Goal: Task Accomplishment & Management: Check status

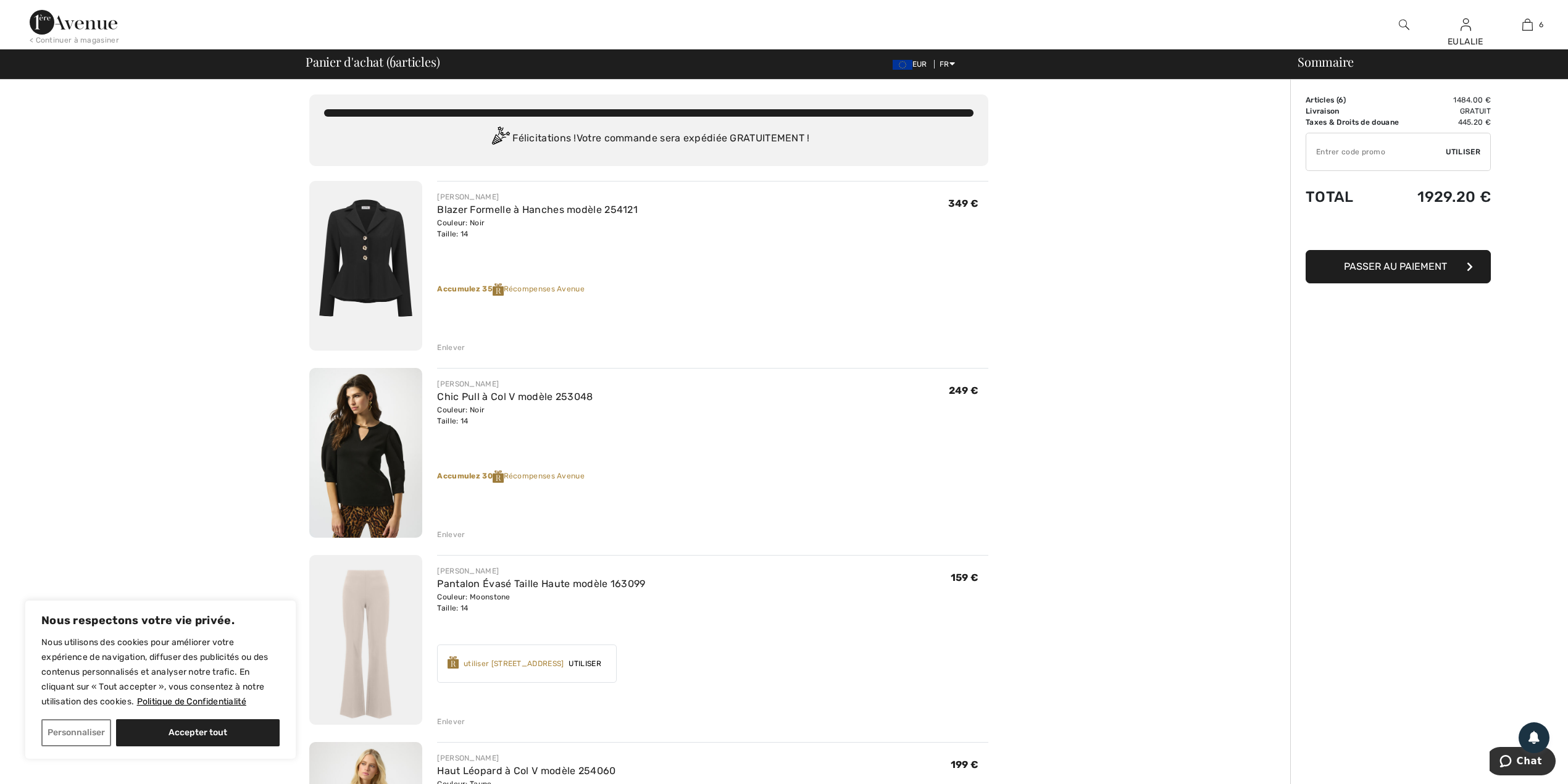
click at [455, 343] on div "Enlever" at bounding box center [451, 348] width 28 height 11
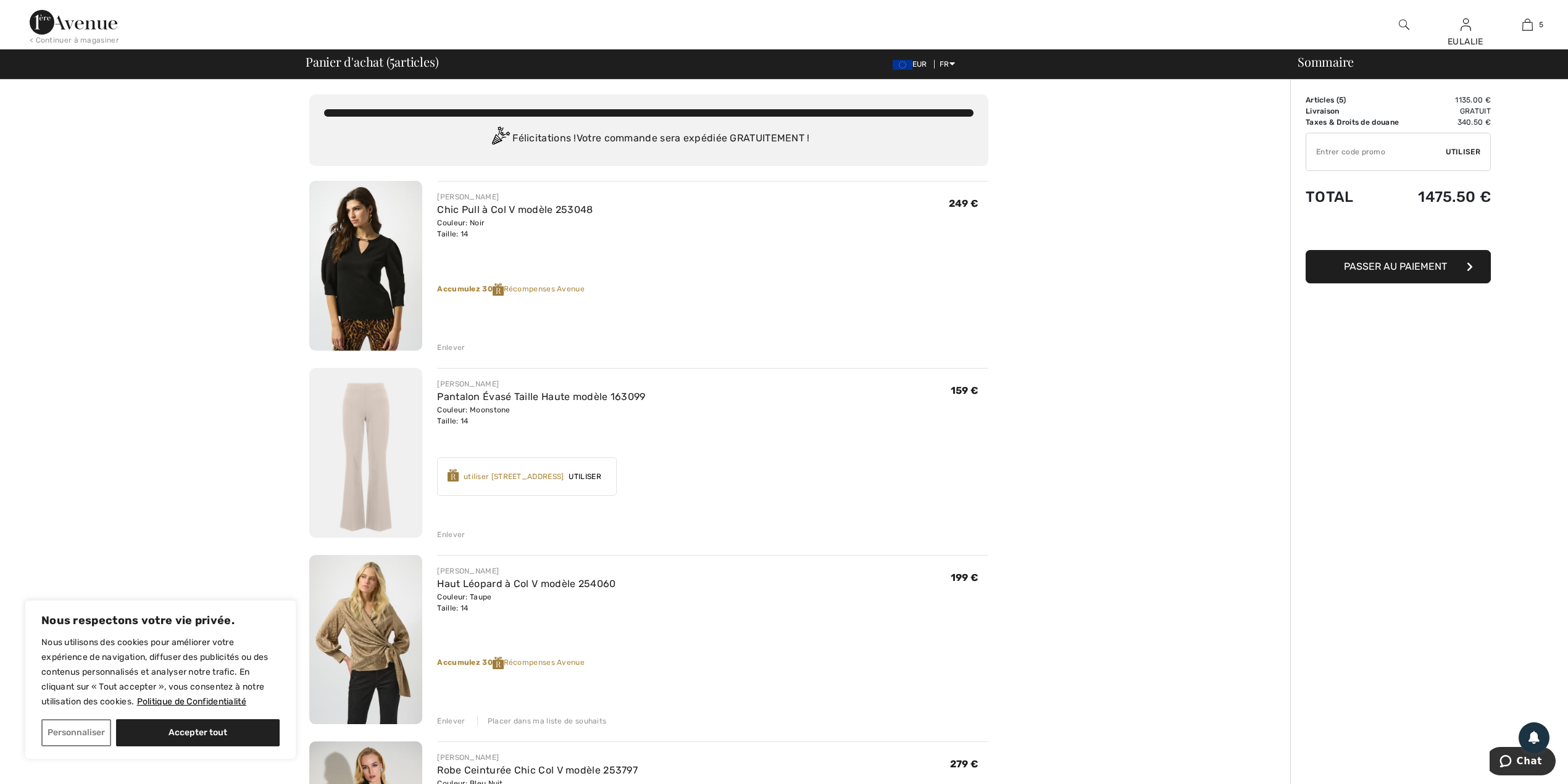
click at [442, 347] on div "Enlever" at bounding box center [451, 348] width 28 height 11
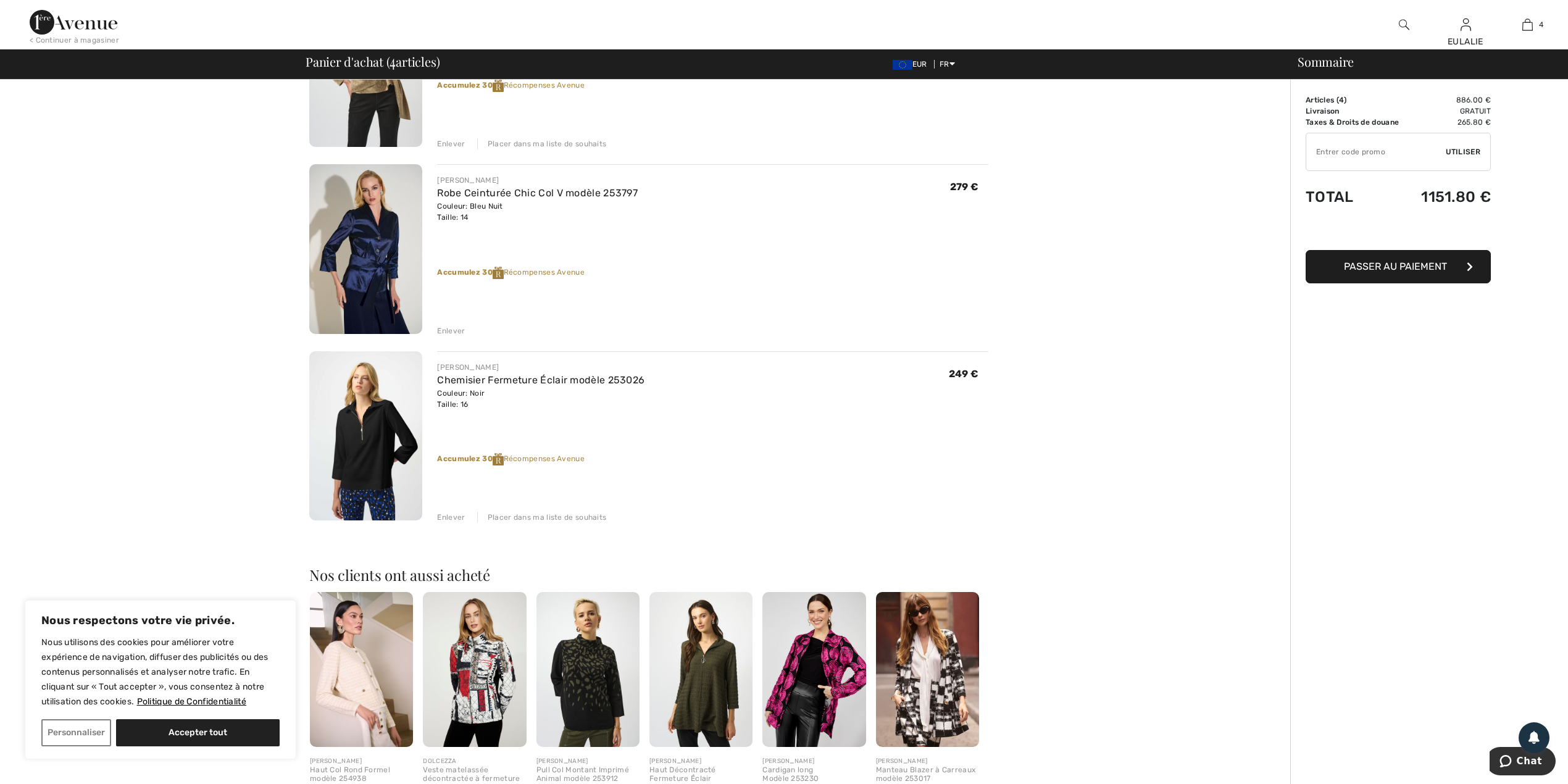
scroll to position [411, 0]
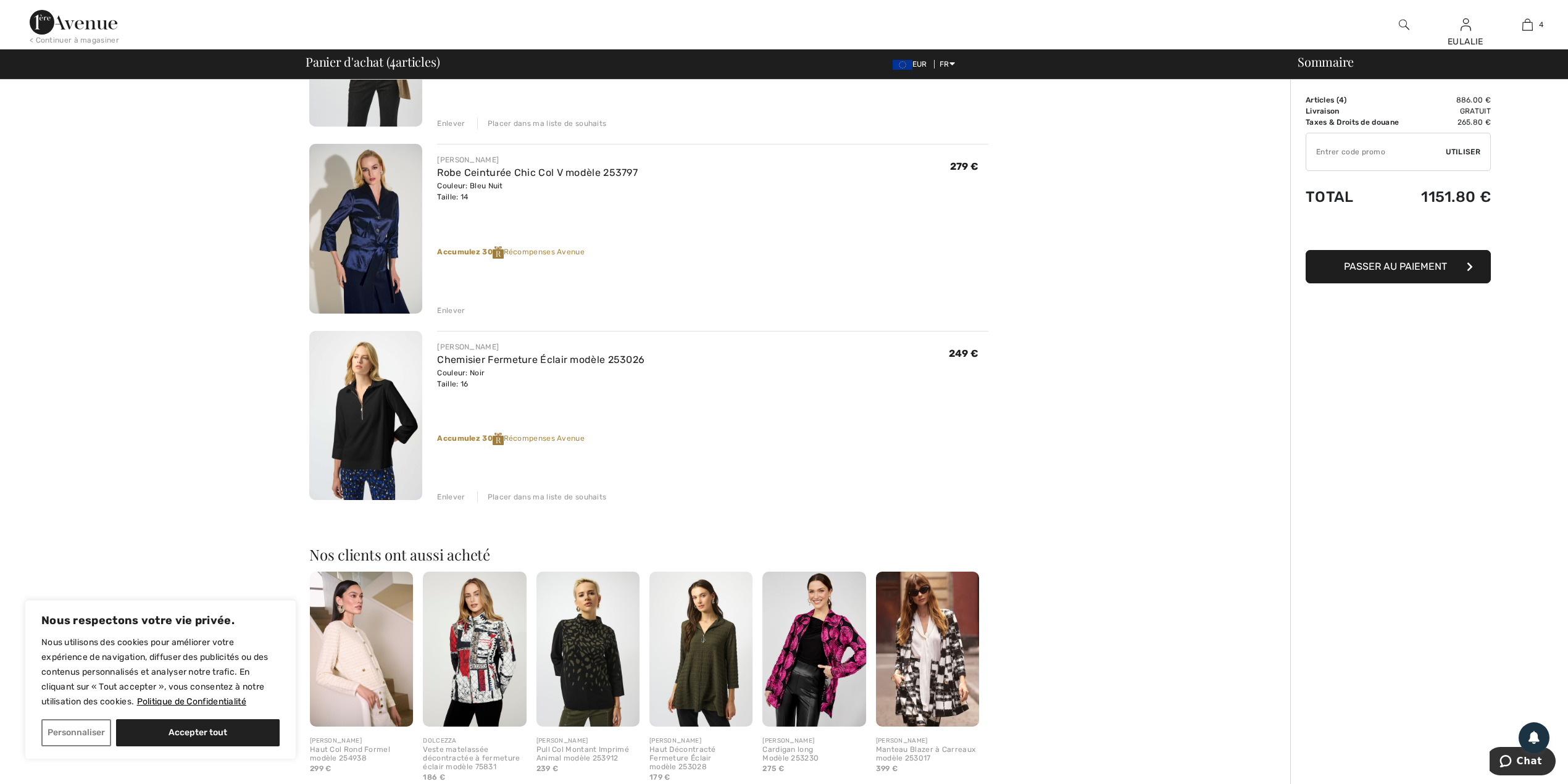
click at [520, 494] on div "Placer dans ma liste de souhaits" at bounding box center [542, 497] width 130 height 11
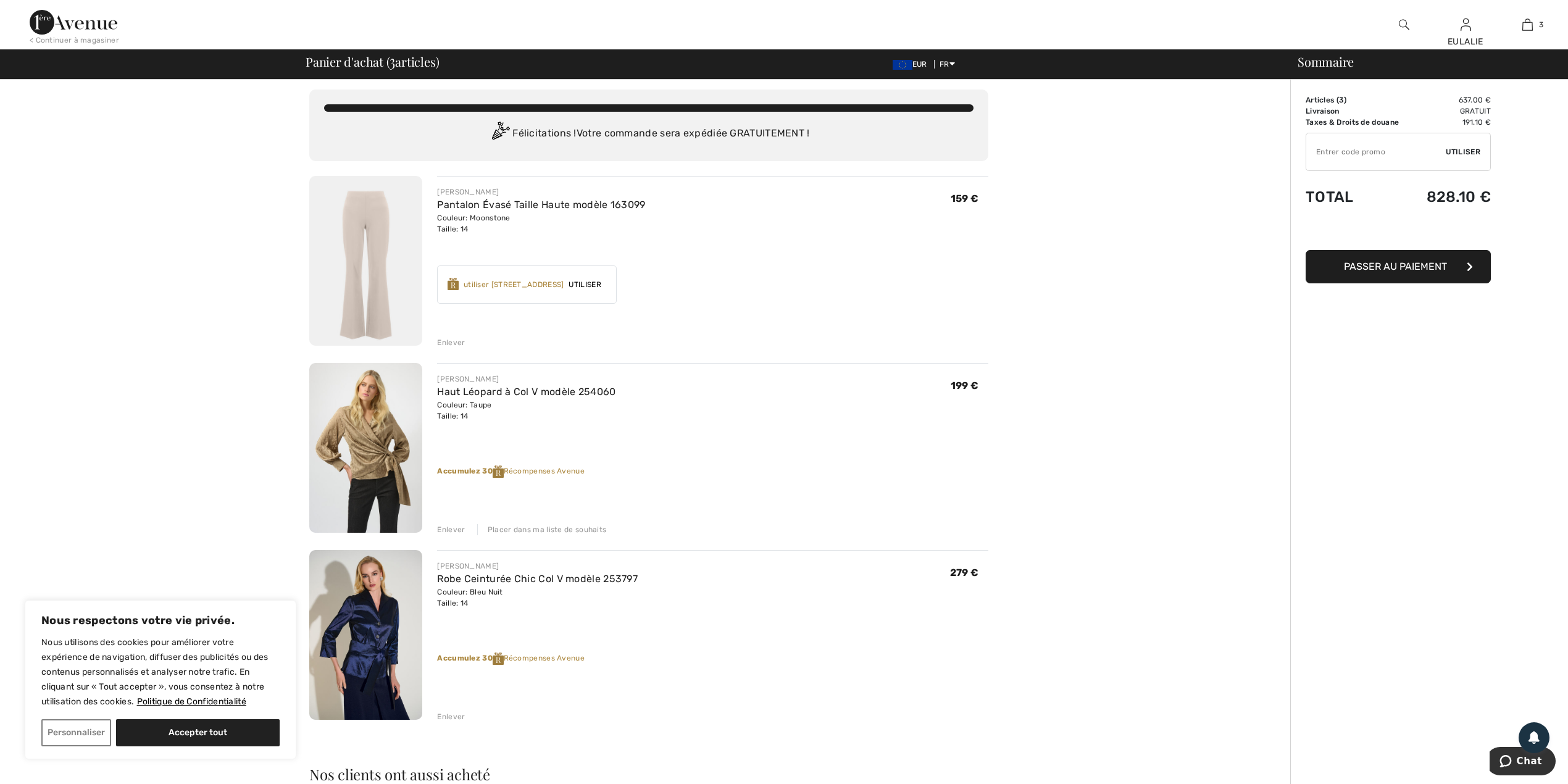
scroll to position [0, 0]
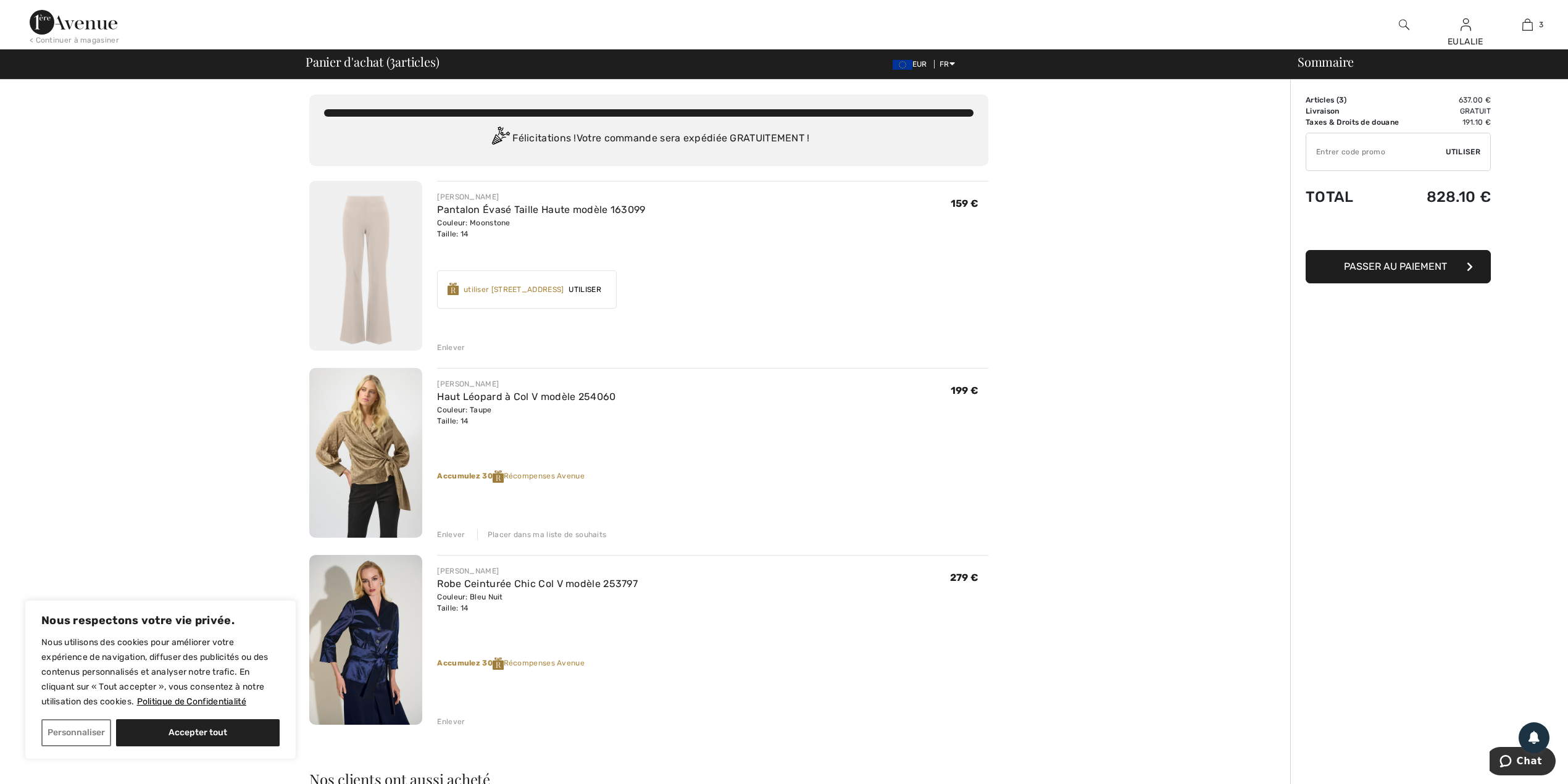
click at [364, 441] on img at bounding box center [366, 452] width 113 height 170
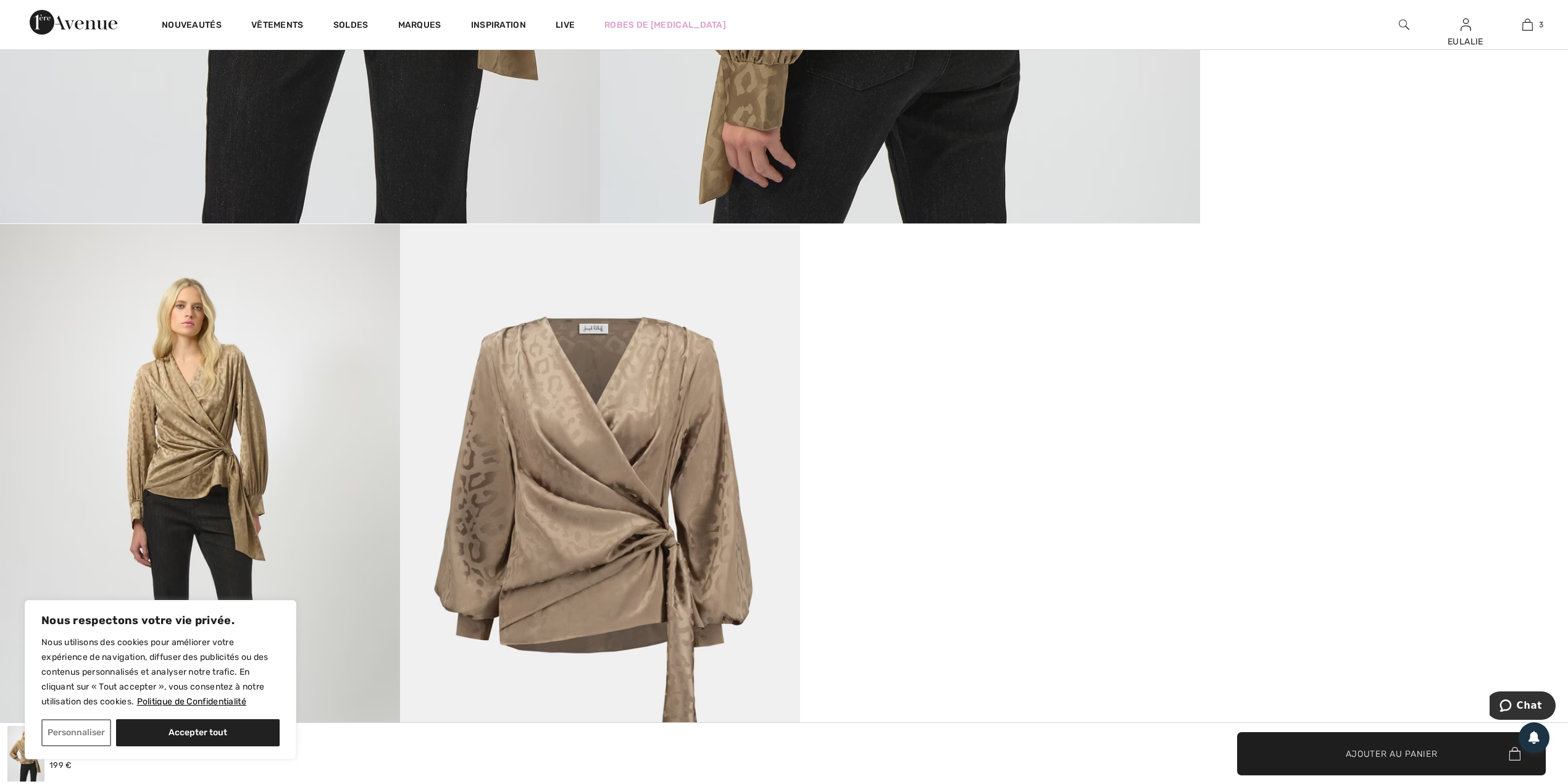
scroll to position [988, 0]
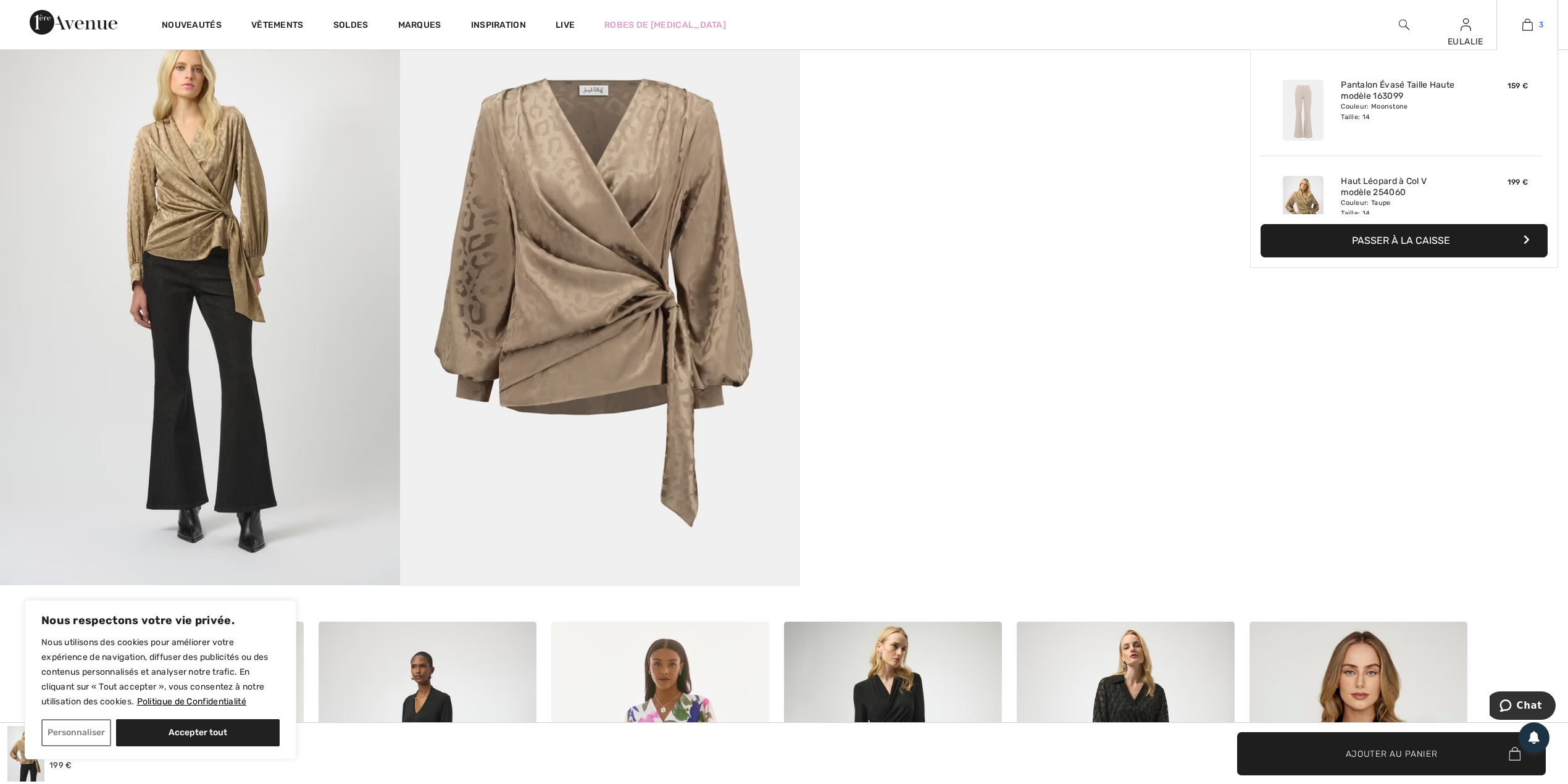
click at [1523, 27] on img at bounding box center [1528, 24] width 11 height 15
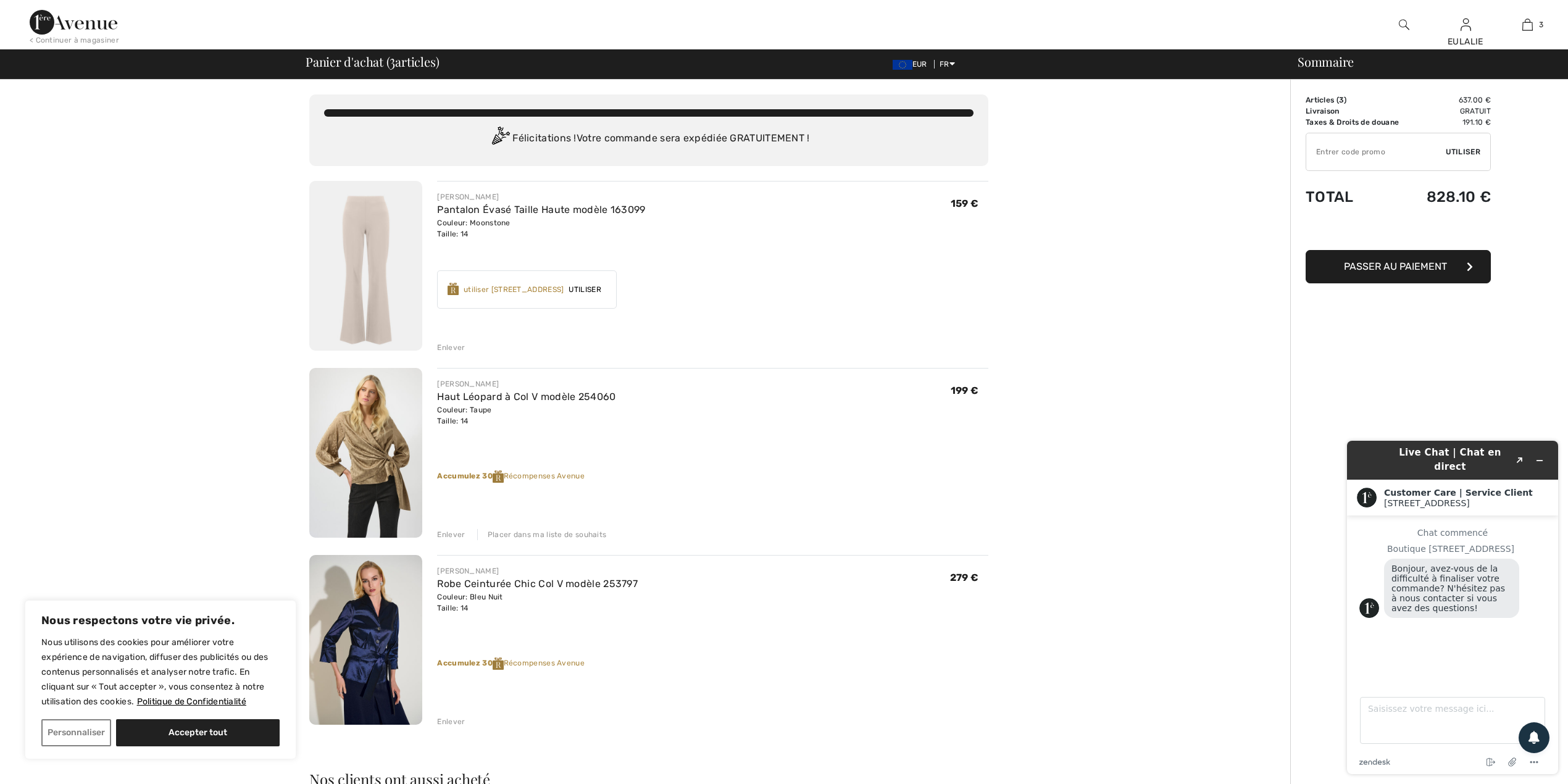
click at [956, 214] on div "159 €" at bounding box center [970, 216] width 38 height 48
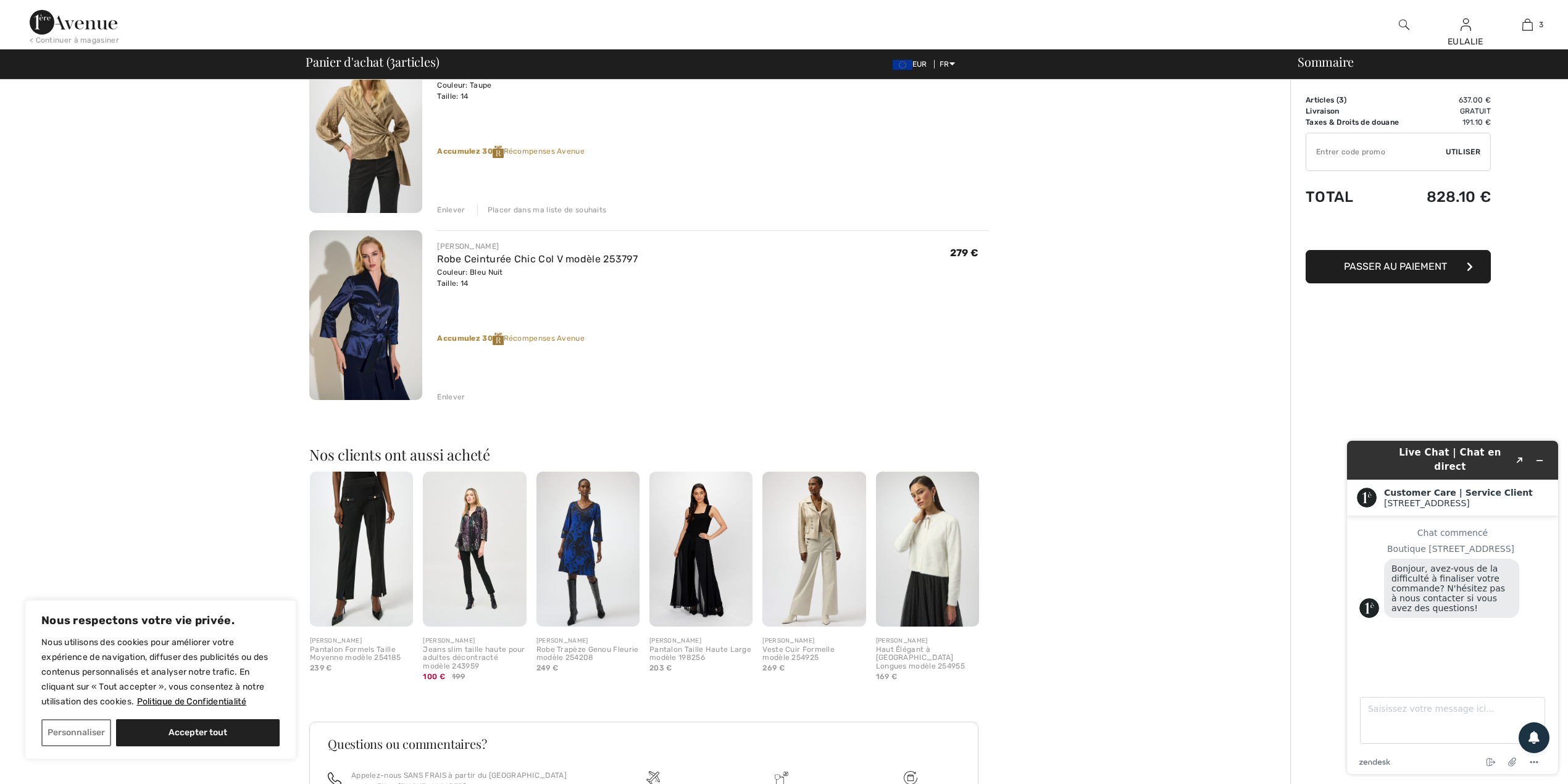
scroll to position [329, 0]
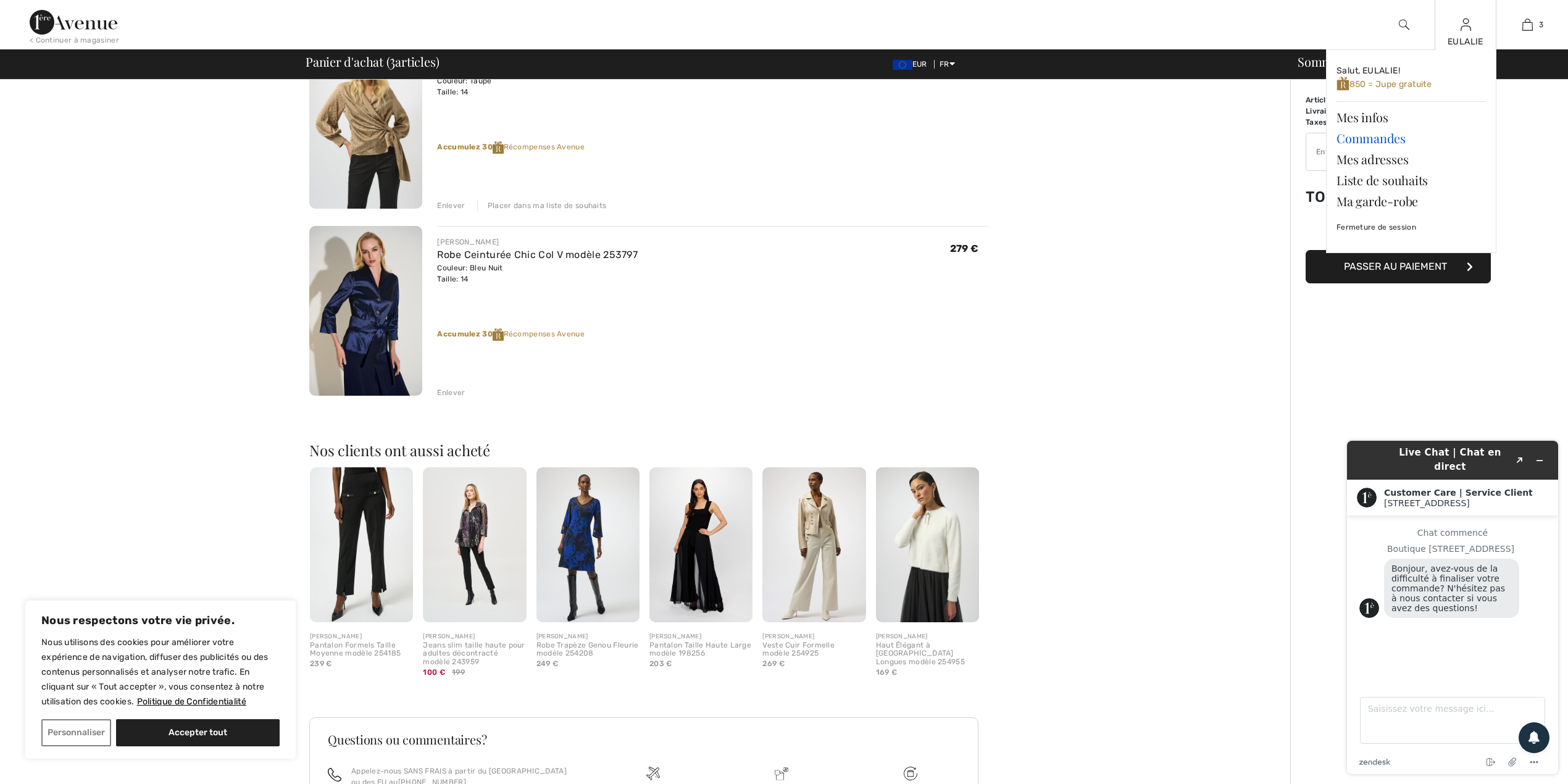
click at [1351, 142] on link "Commandes" at bounding box center [1411, 138] width 149 height 21
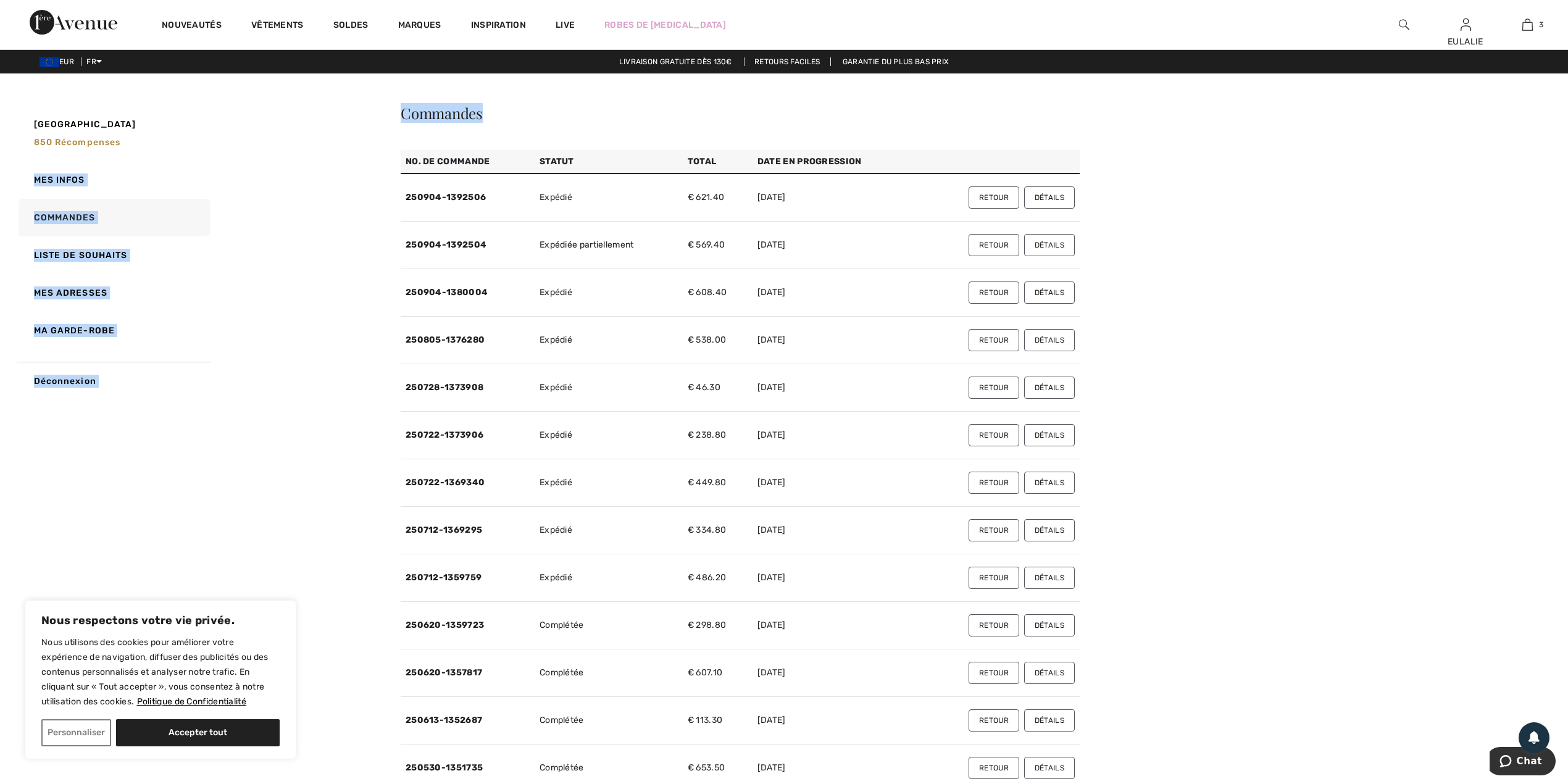
click at [349, 783] on html "Nous respectons votre vie privée. Nous utilisons des cookies pour améliorer vot…" at bounding box center [784, 392] width 1568 height 784
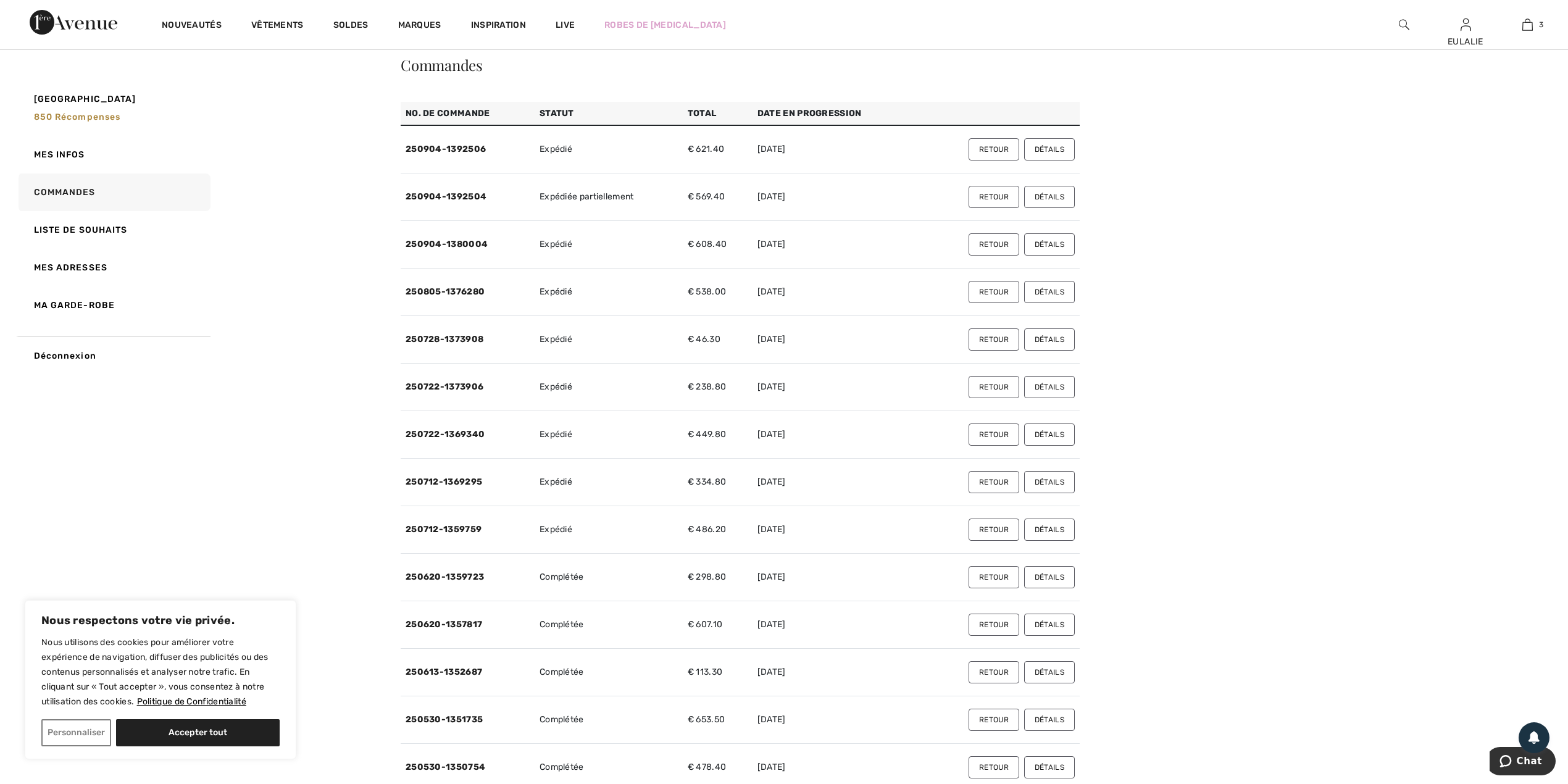
click at [1043, 245] on button "Détails" at bounding box center [1049, 244] width 50 height 22
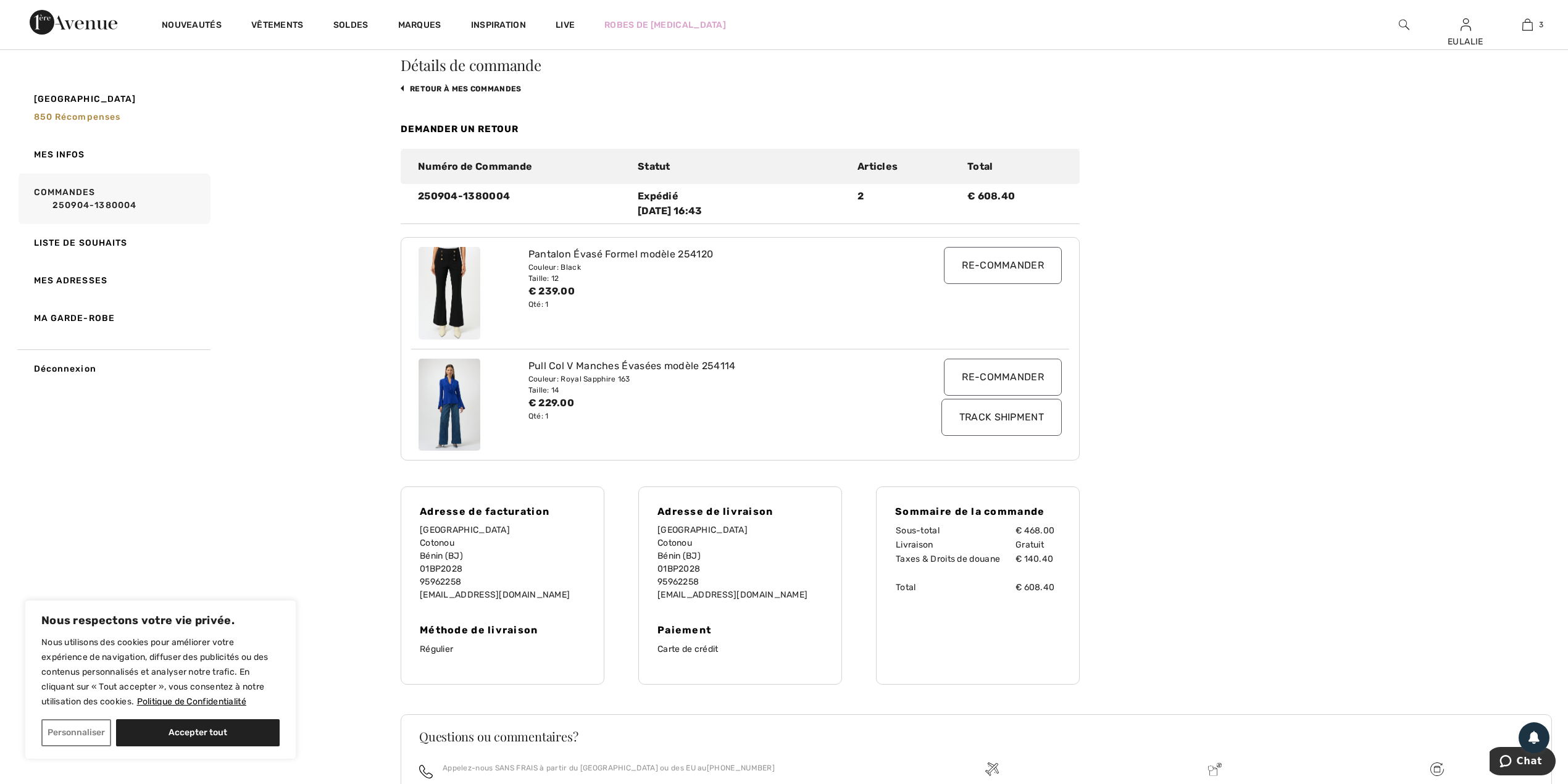
click at [979, 417] on input "Track Shipment" at bounding box center [1002, 417] width 121 height 37
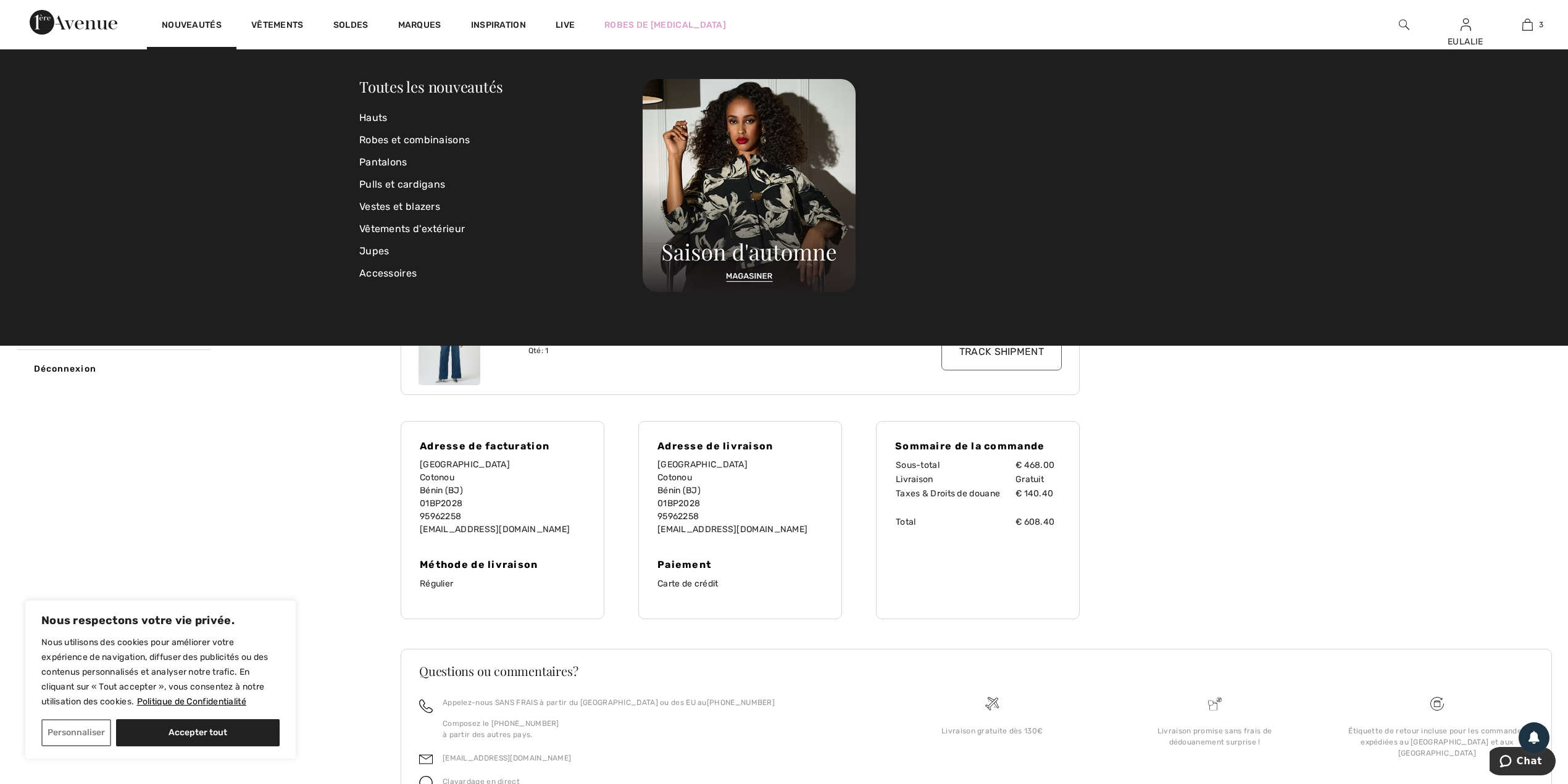
scroll to position [0, 0]
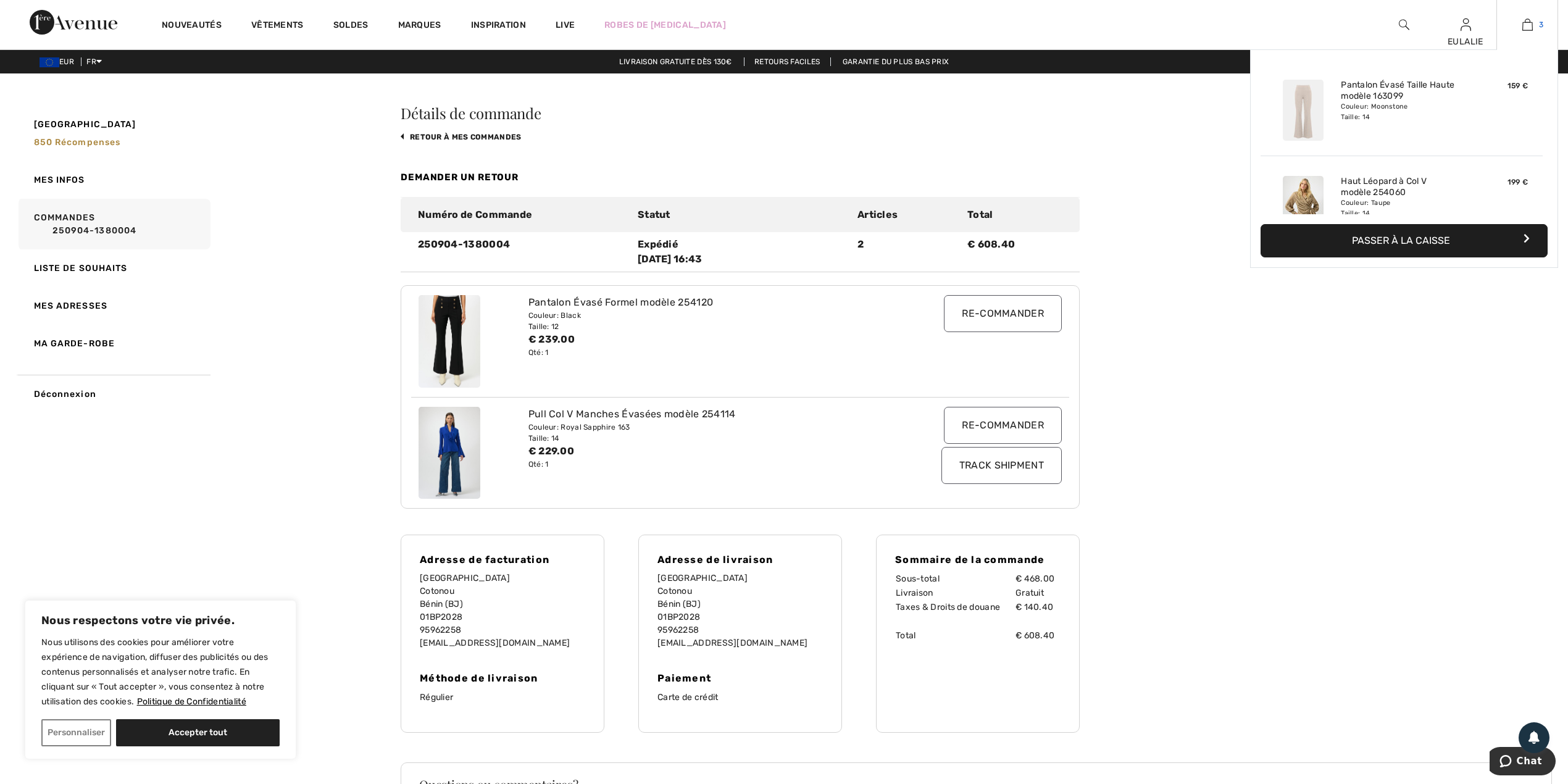
click at [1524, 23] on img at bounding box center [1528, 24] width 11 height 15
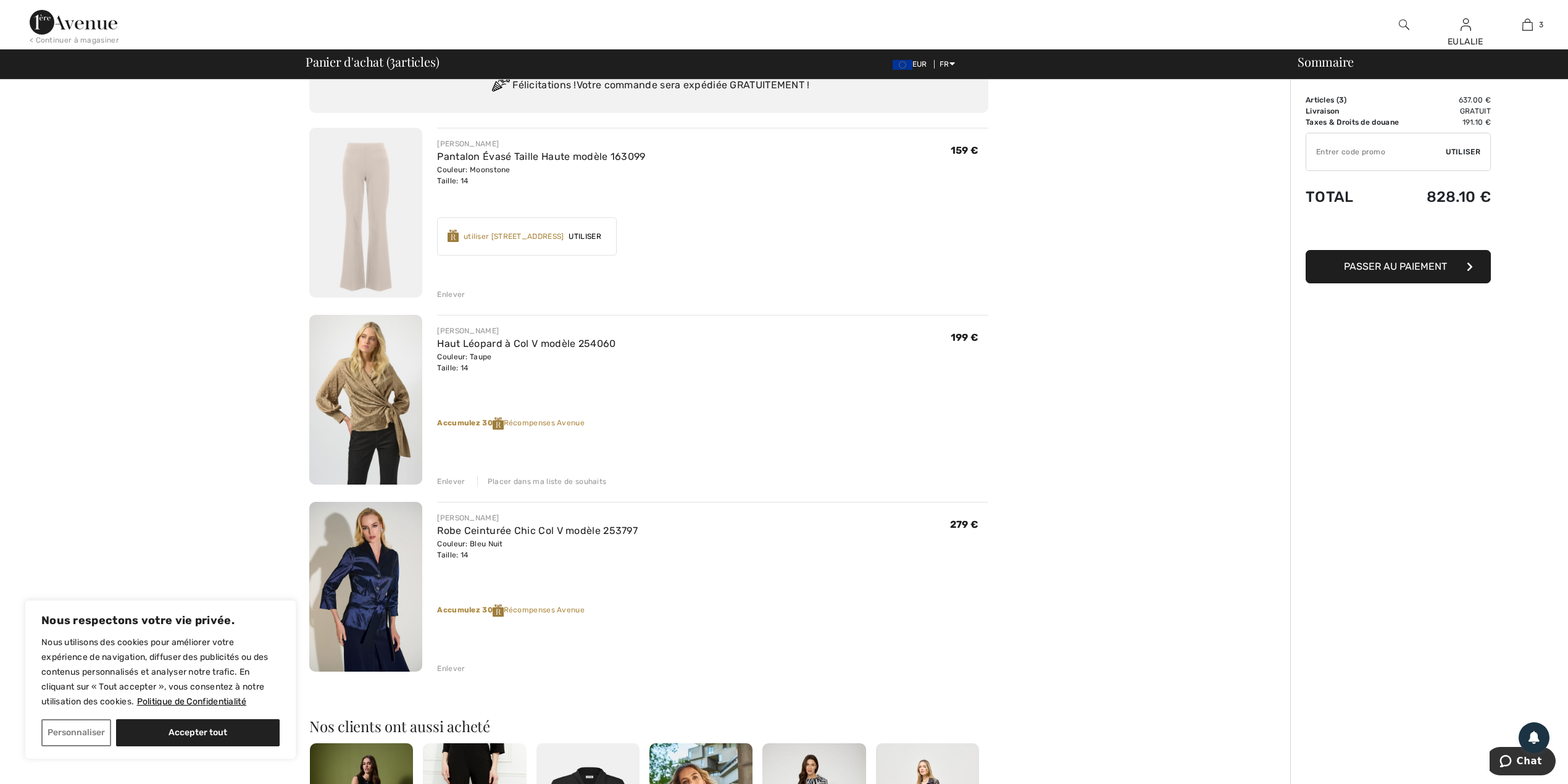
scroll to position [82, 0]
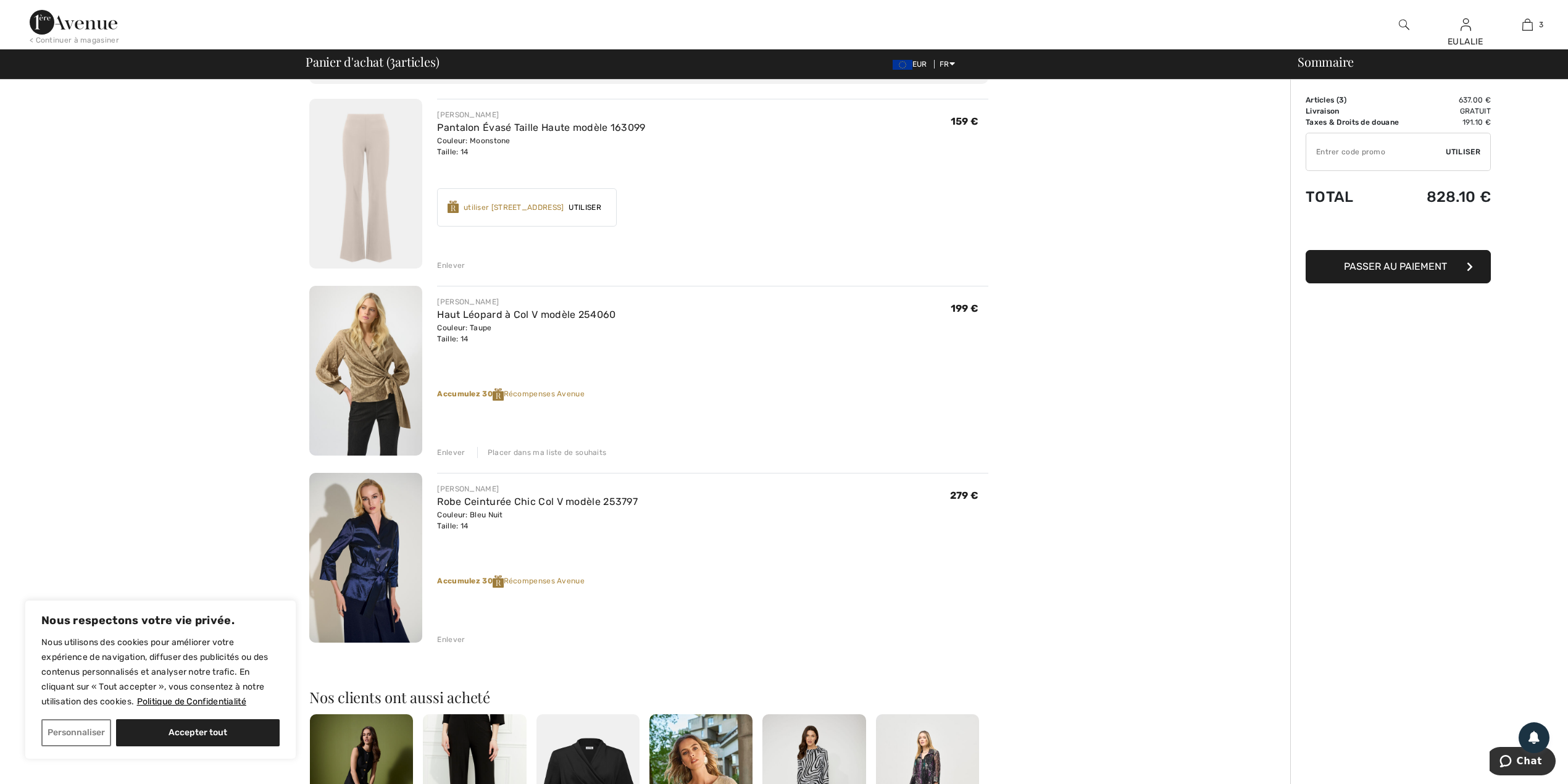
click at [366, 358] on img at bounding box center [366, 370] width 113 height 170
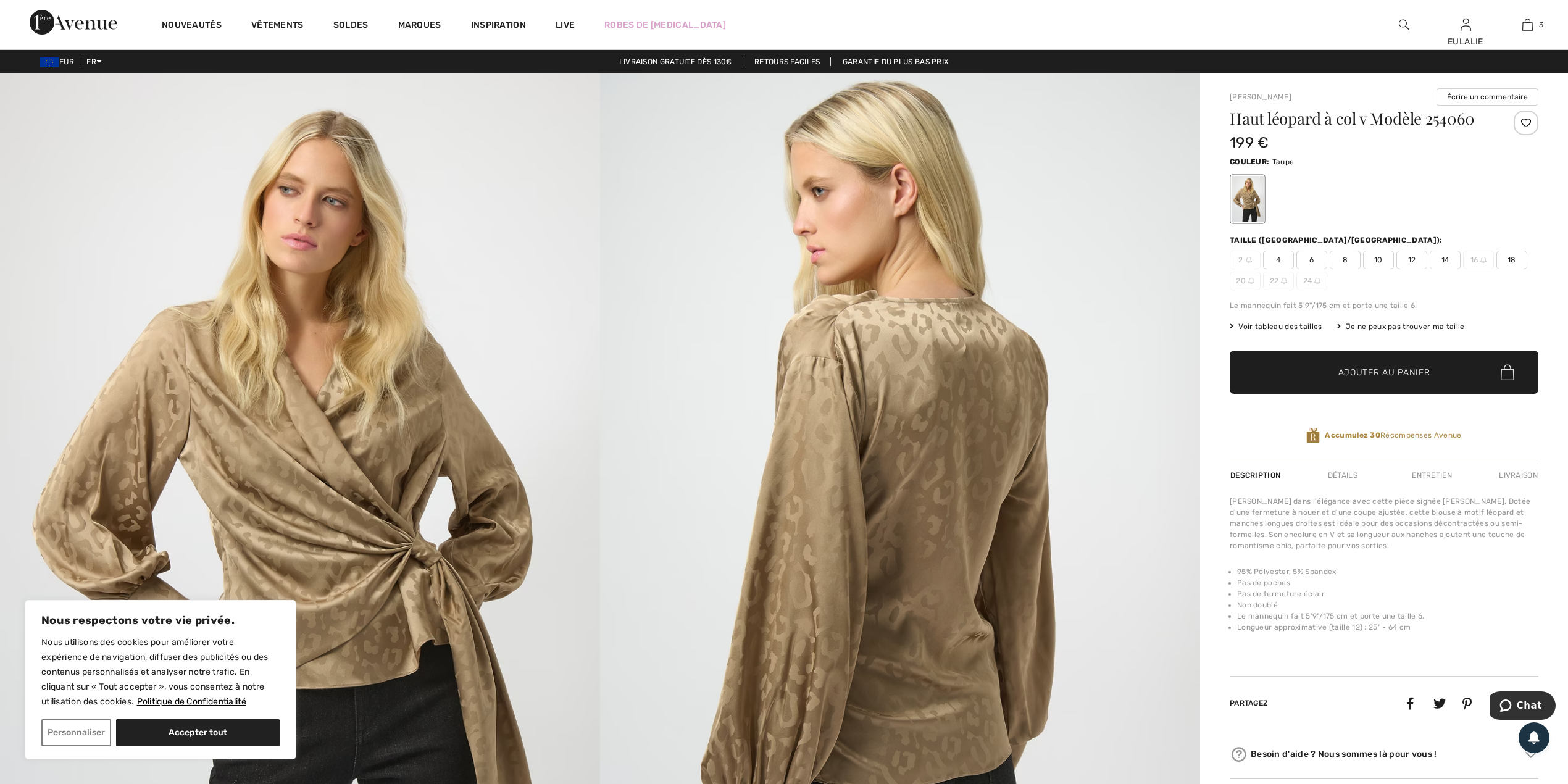
click at [846, 392] on img at bounding box center [899, 522] width 600 height 899
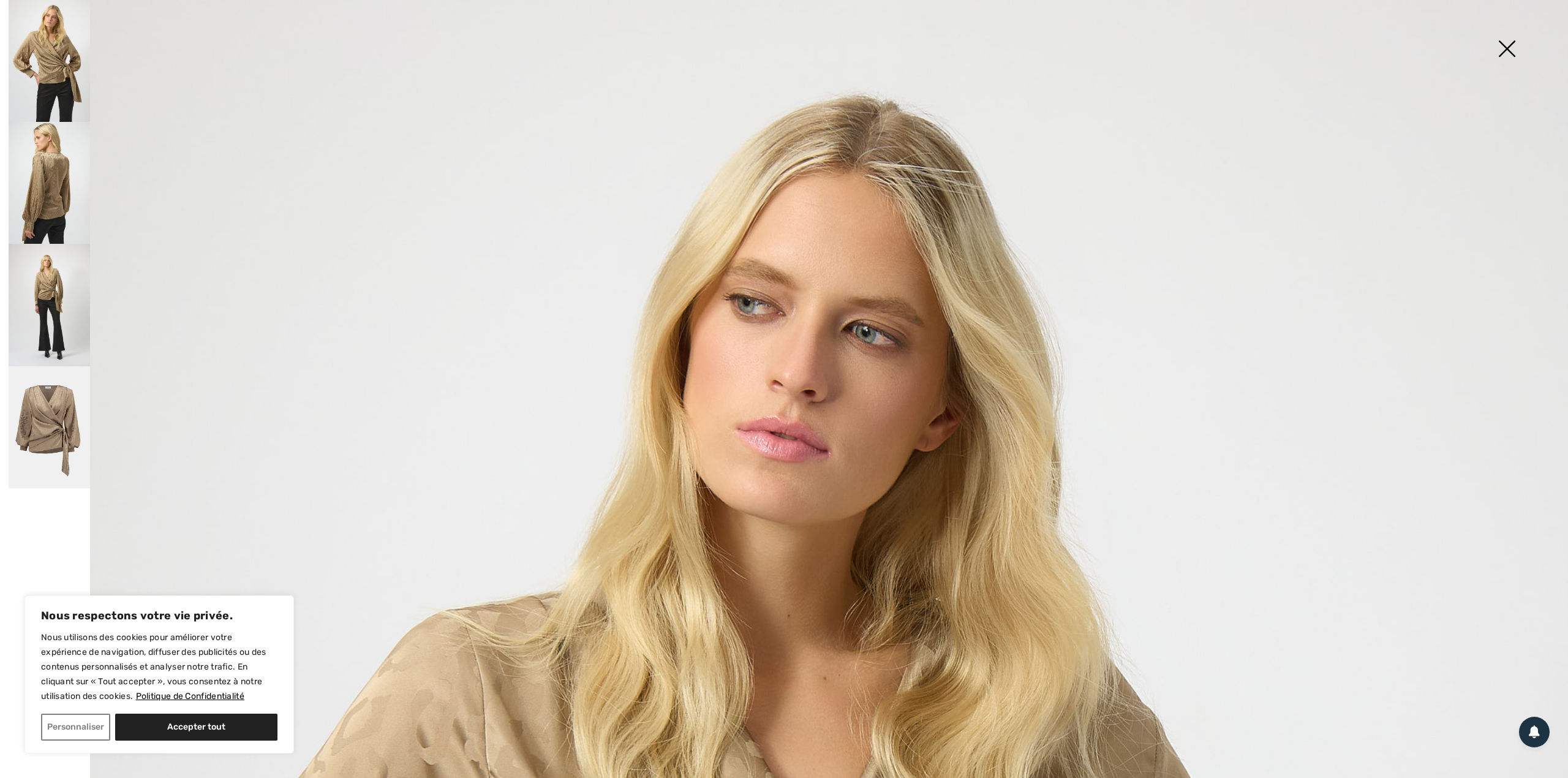
click at [68, 293] on img at bounding box center [49, 304] width 82 height 122
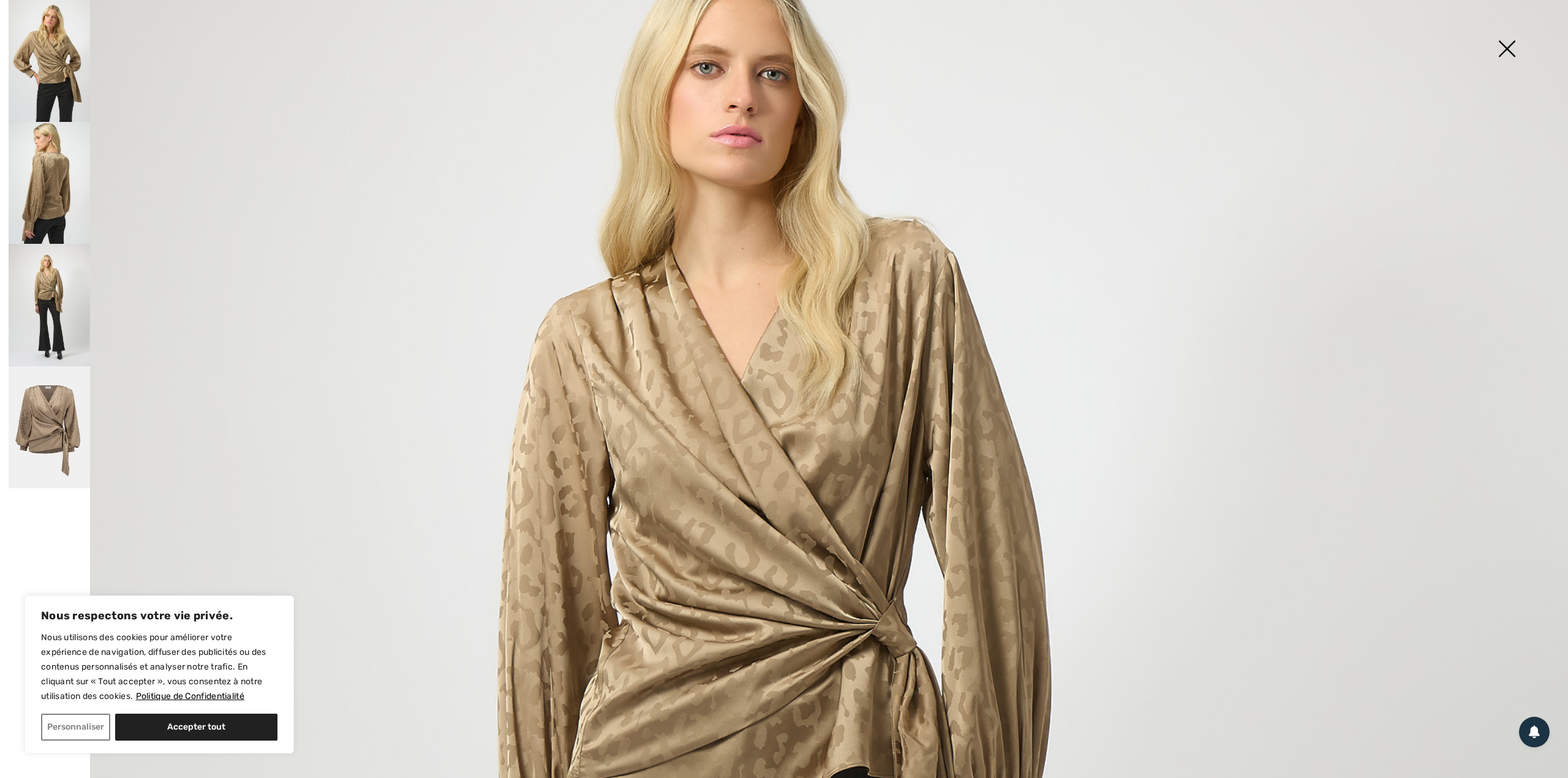
scroll to position [245, 0]
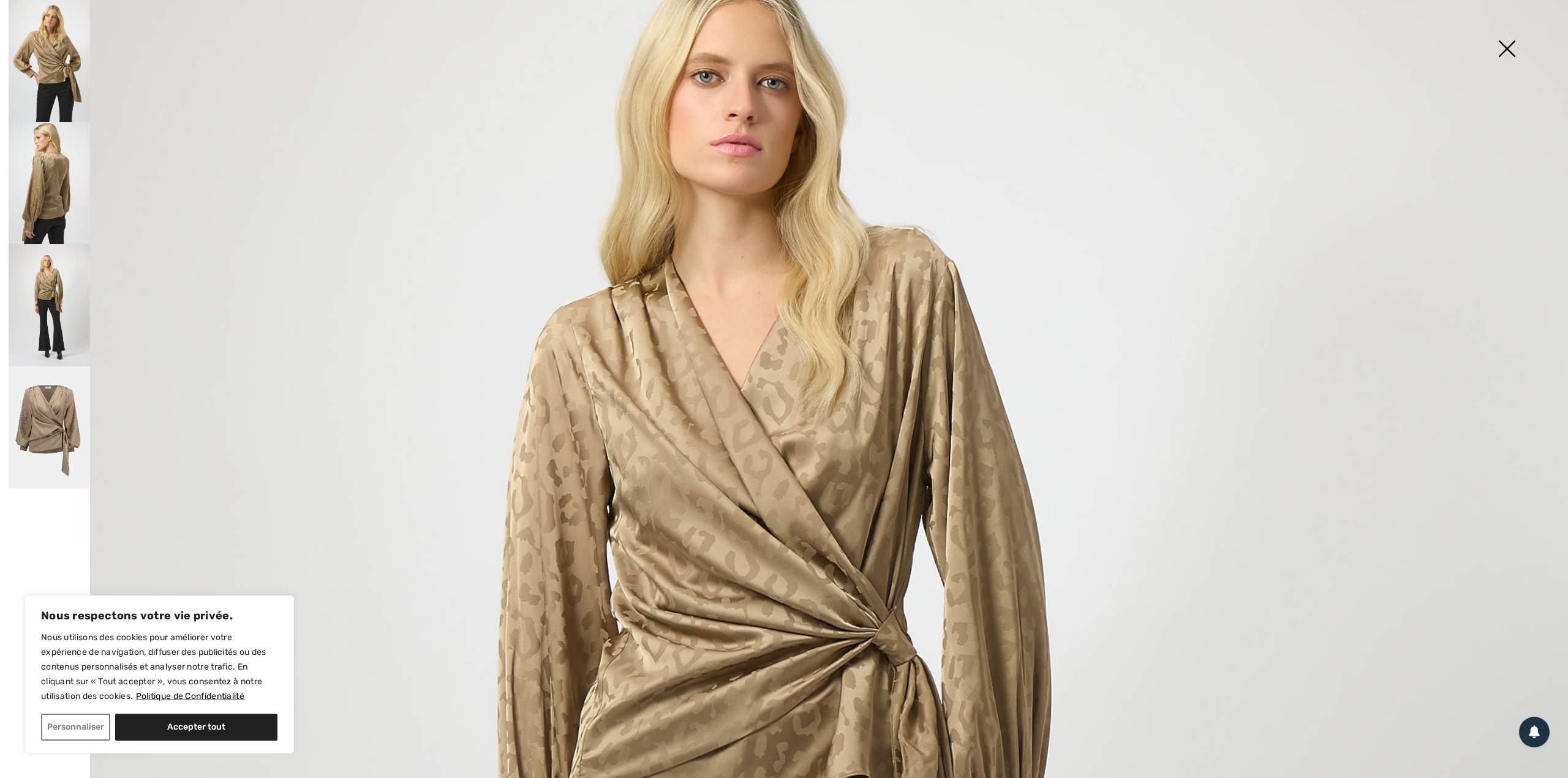
click at [47, 46] on img at bounding box center [49, 61] width 82 height 122
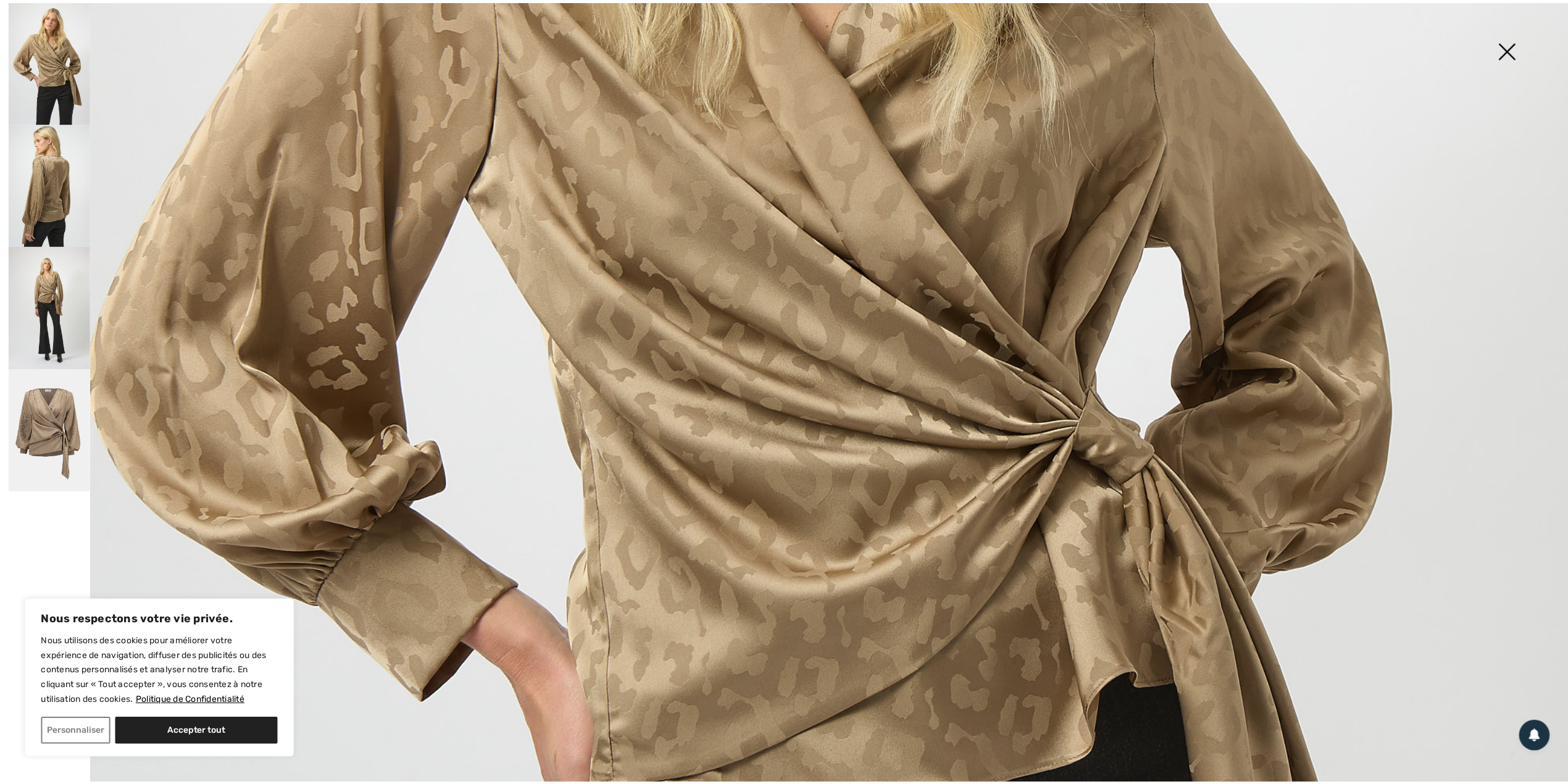
scroll to position [575, 0]
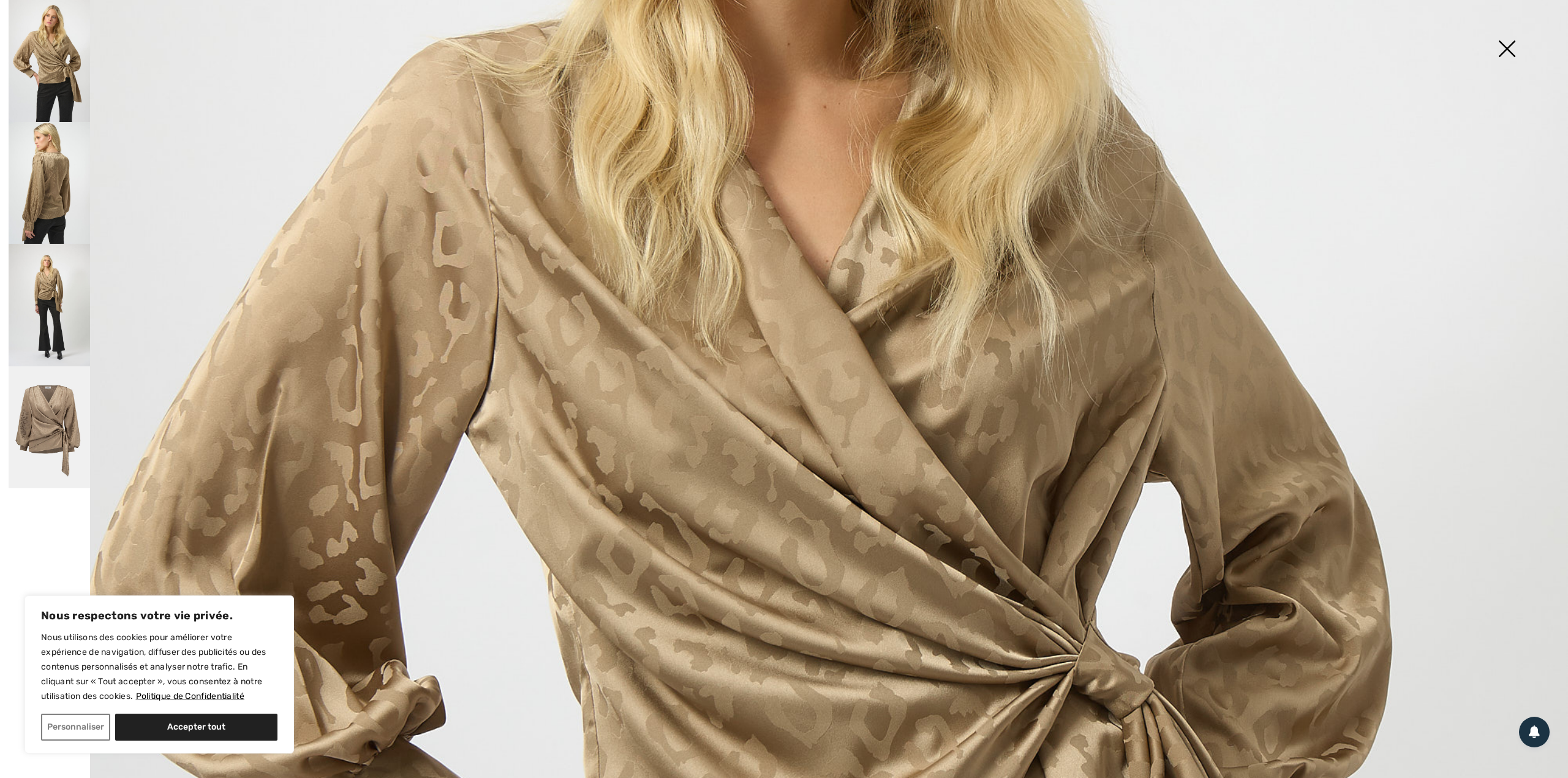
click at [1514, 40] on img at bounding box center [1506, 50] width 61 height 63
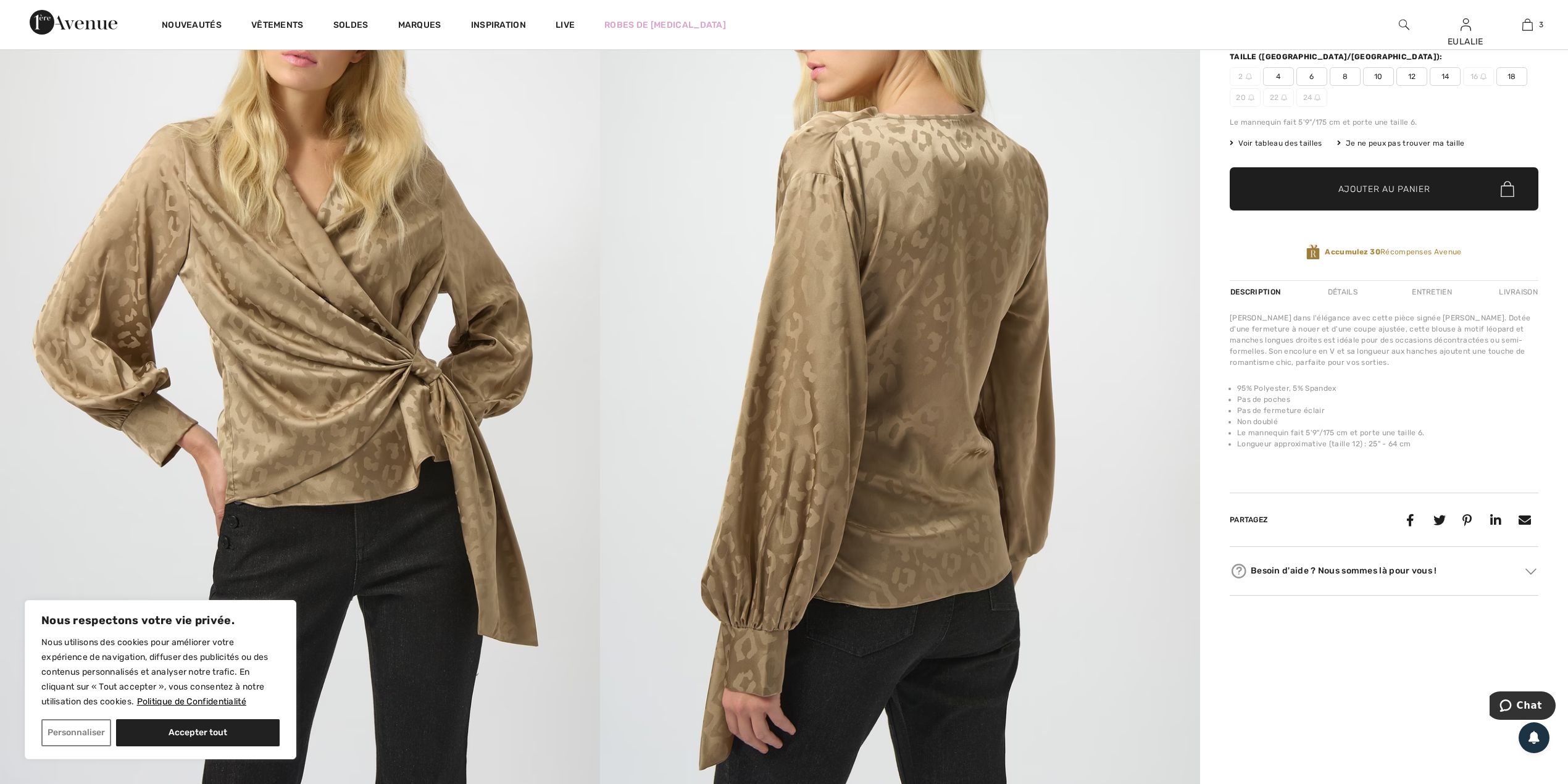
scroll to position [82, 0]
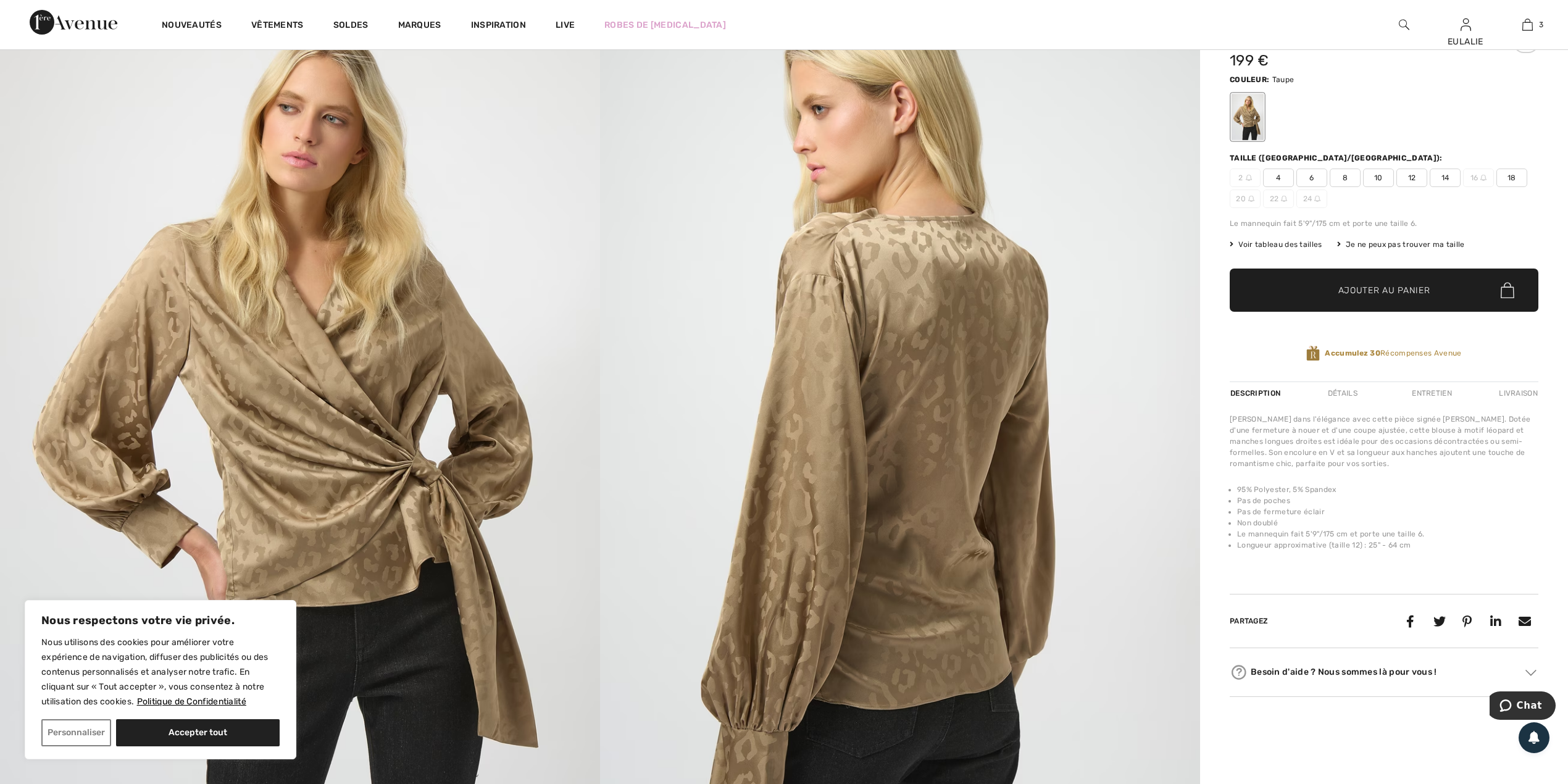
click at [884, 299] on img at bounding box center [899, 441] width 600 height 899
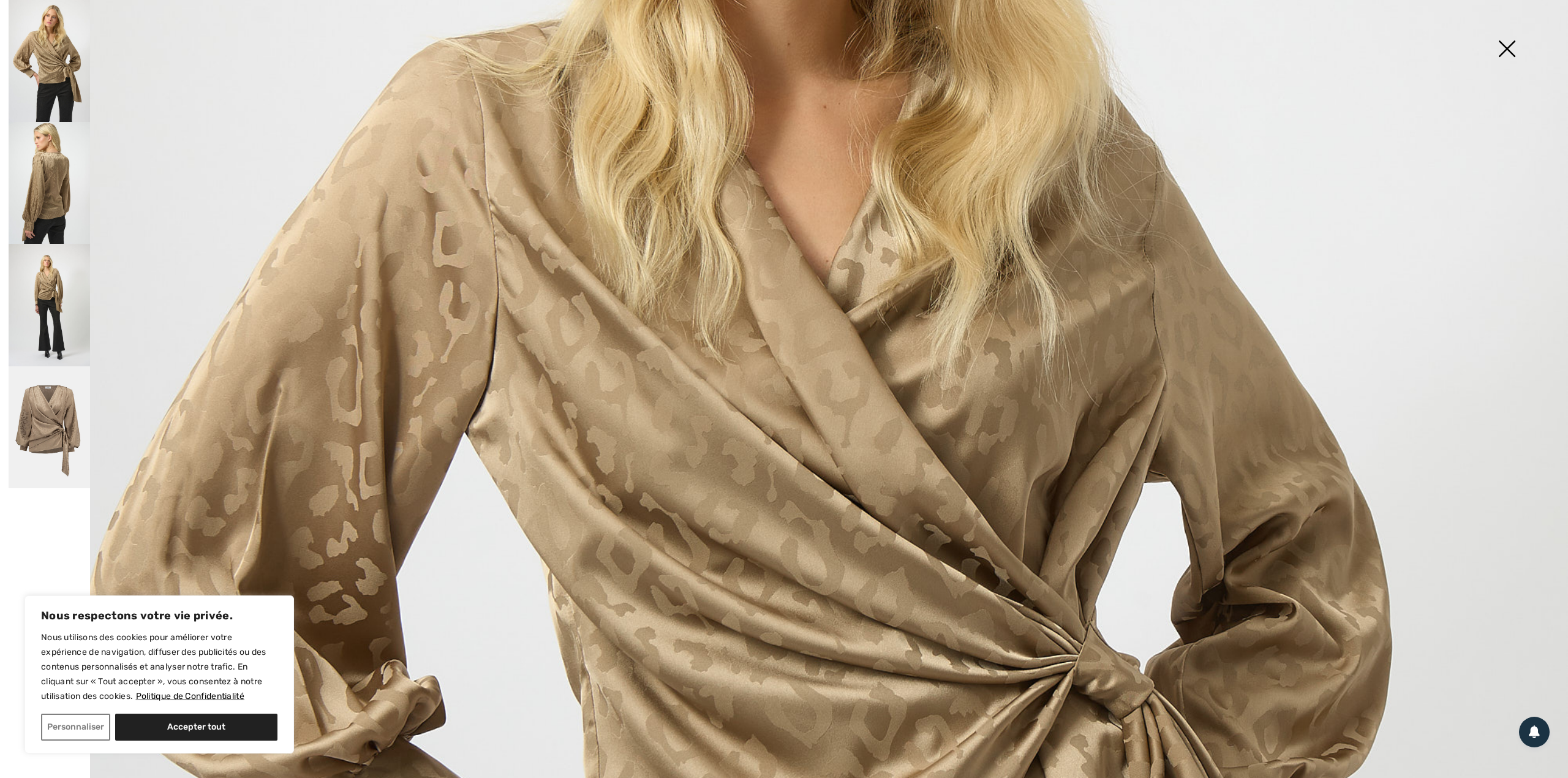
click at [1510, 44] on img at bounding box center [1506, 50] width 61 height 63
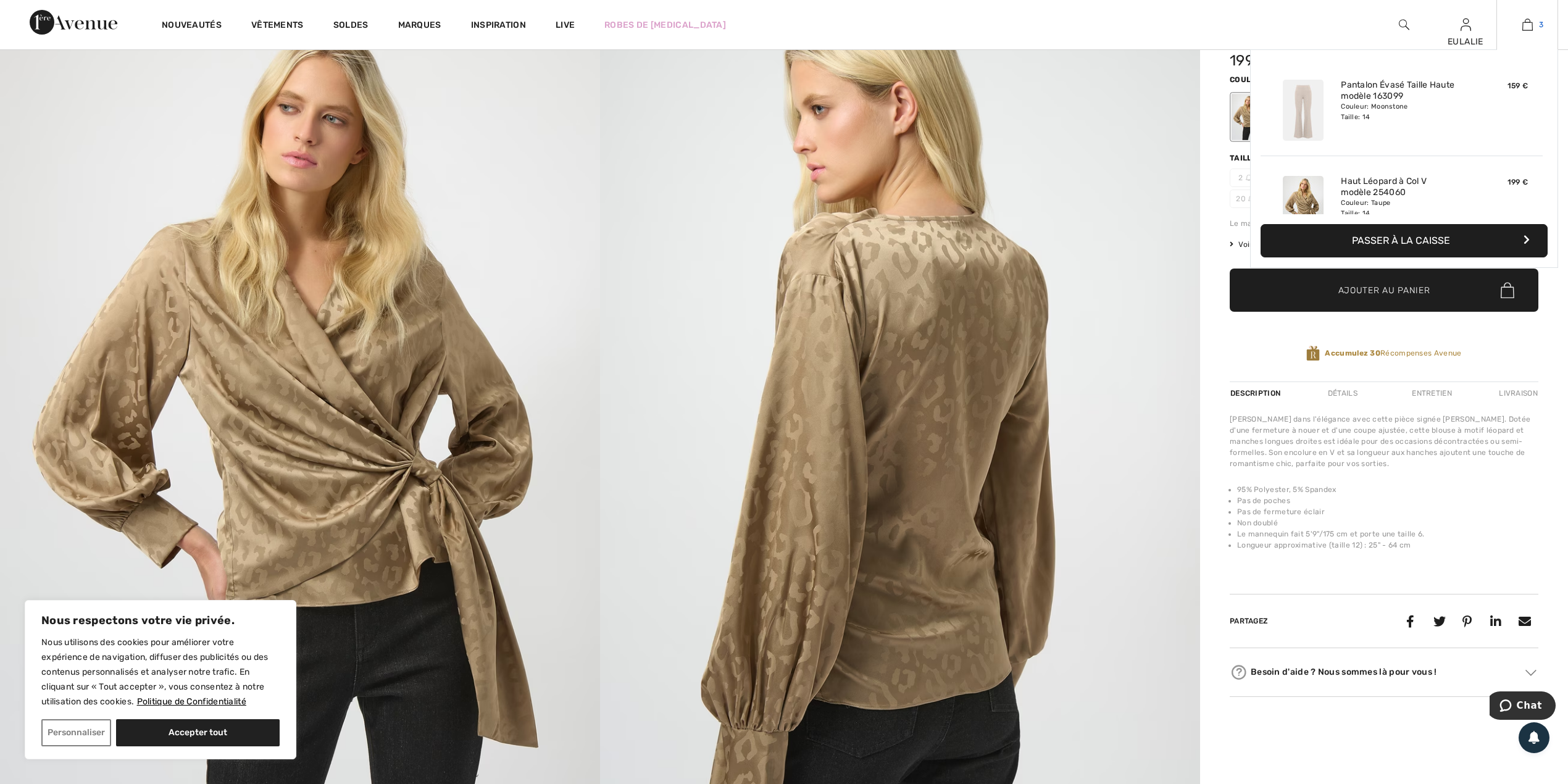
click at [1524, 26] on img at bounding box center [1528, 24] width 11 height 15
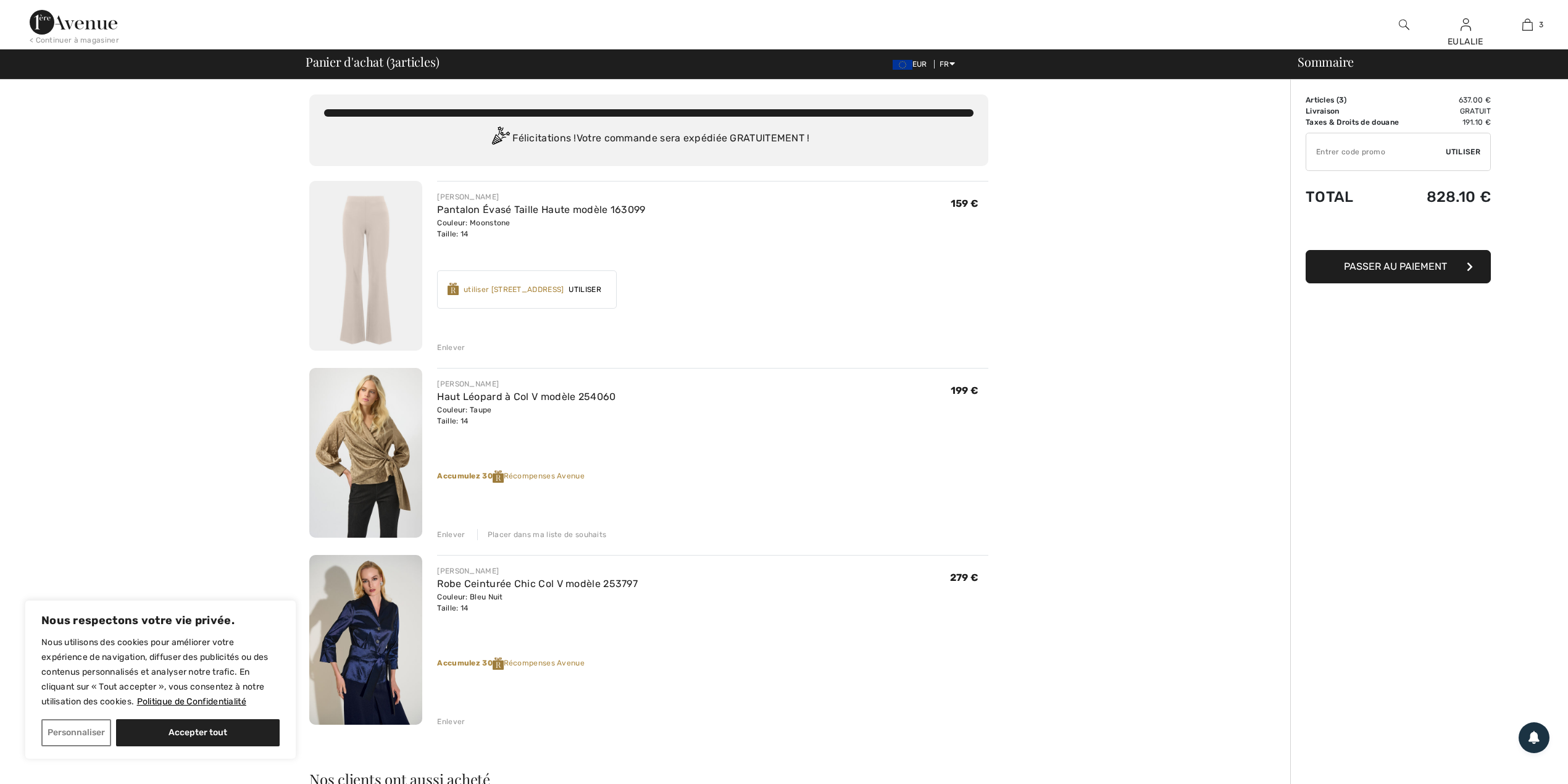
click at [373, 219] on img at bounding box center [366, 265] width 113 height 170
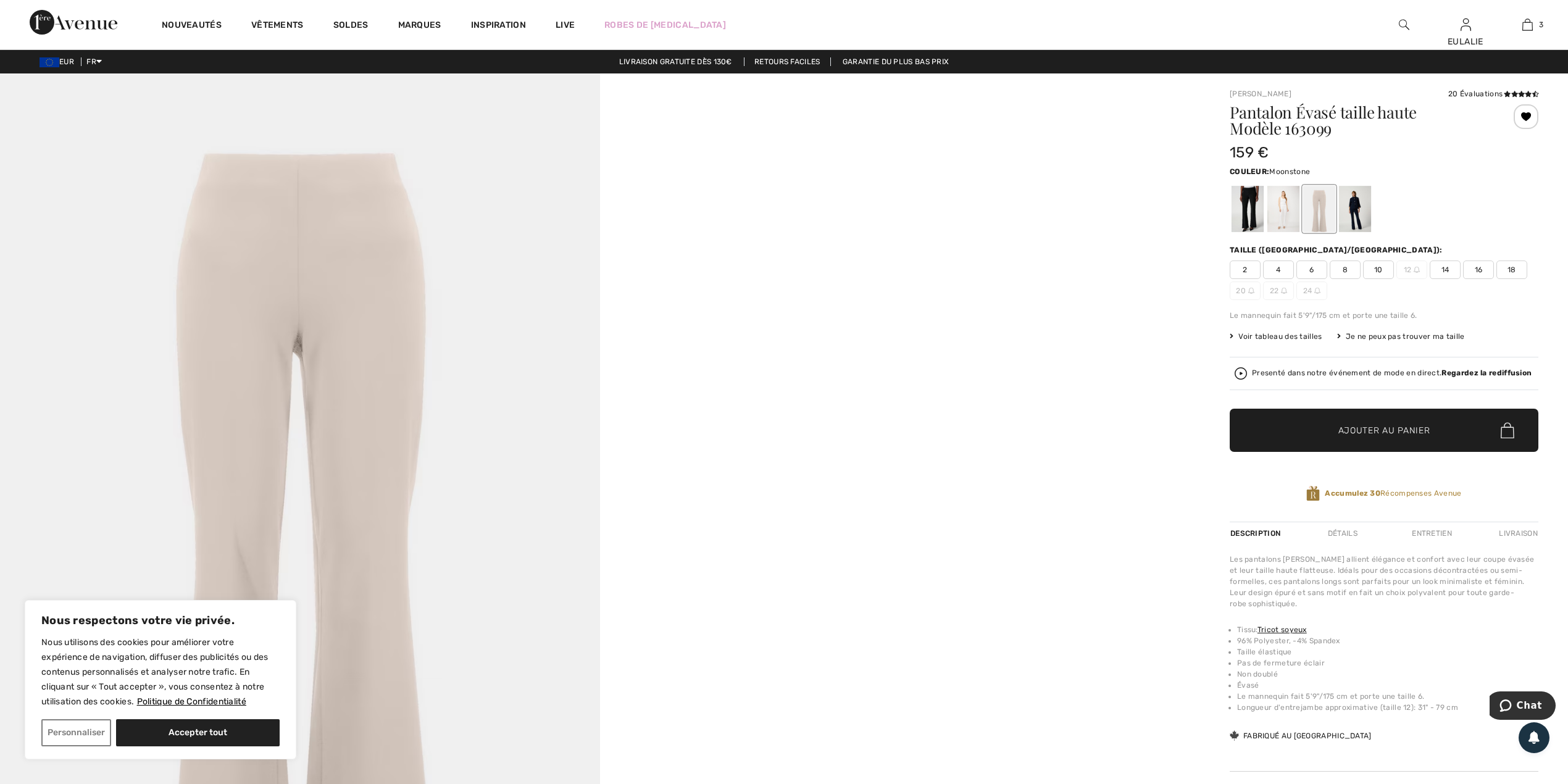
click at [1405, 337] on div "Je ne peux pas trouver ma taille" at bounding box center [1401, 336] width 128 height 11
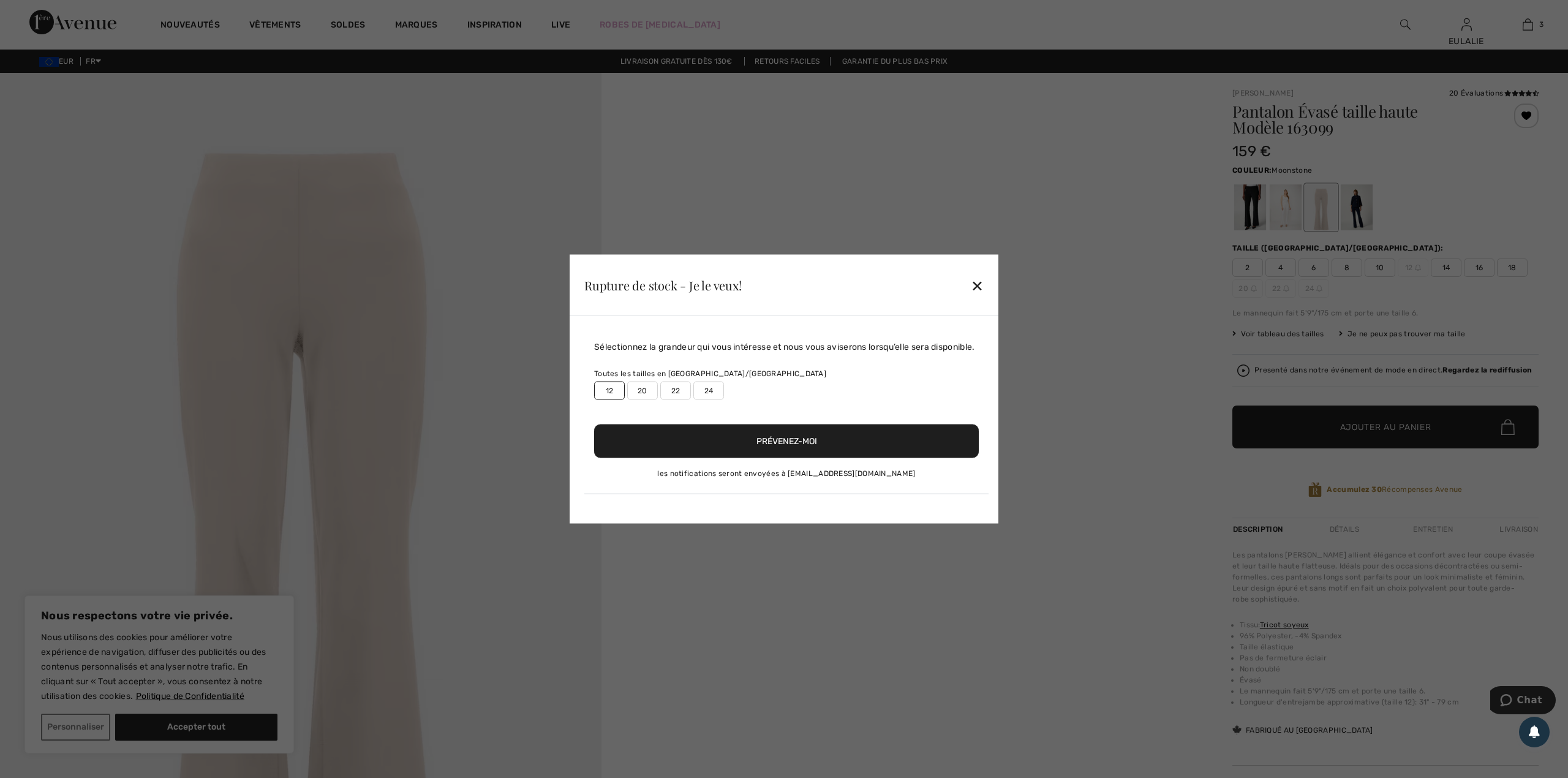
click at [794, 431] on button "Prévenez-moi" at bounding box center [786, 441] width 384 height 34
click at [983, 284] on div "✕" at bounding box center [977, 284] width 13 height 26
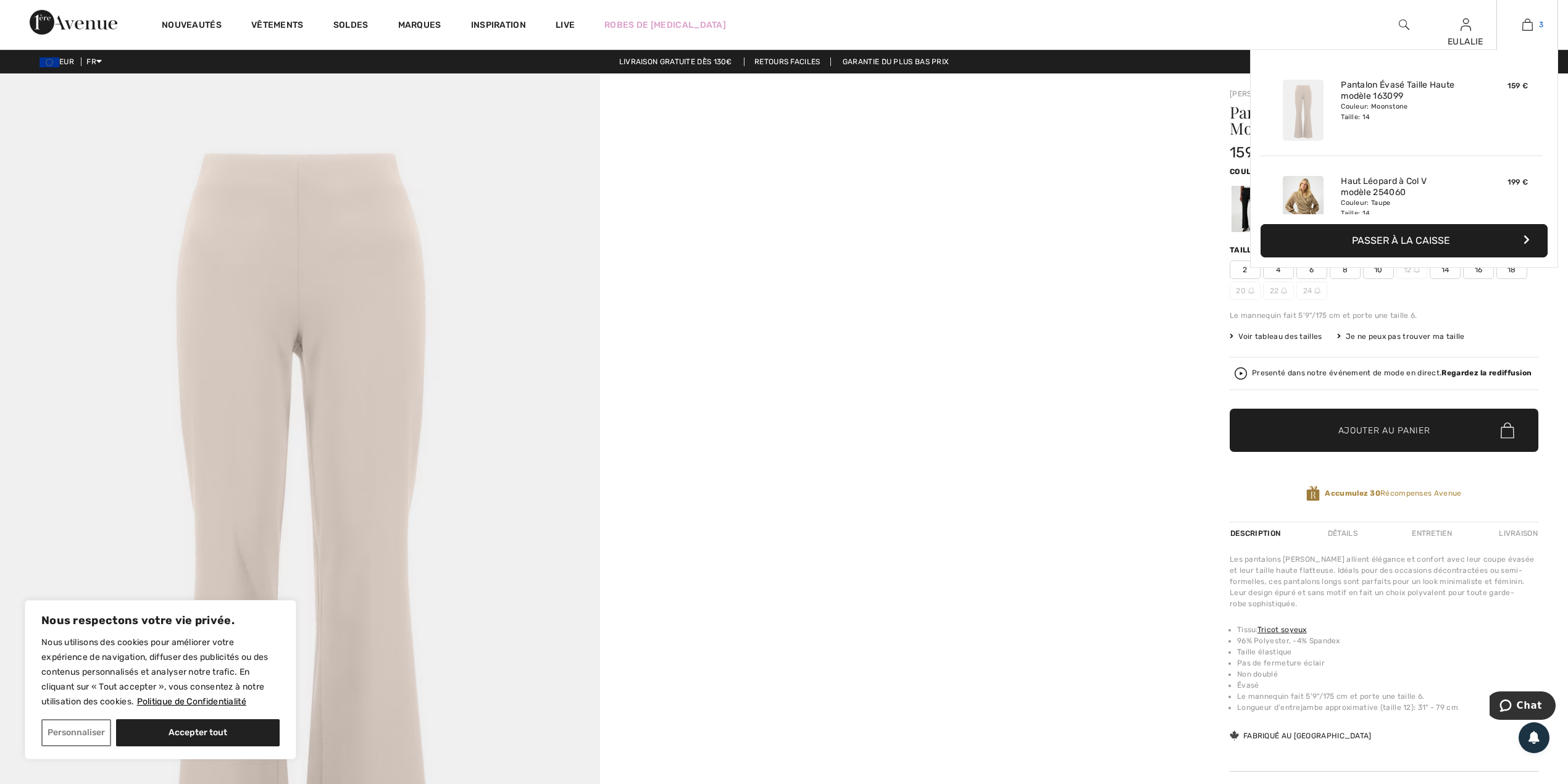
click at [1525, 23] on img at bounding box center [1528, 24] width 11 height 15
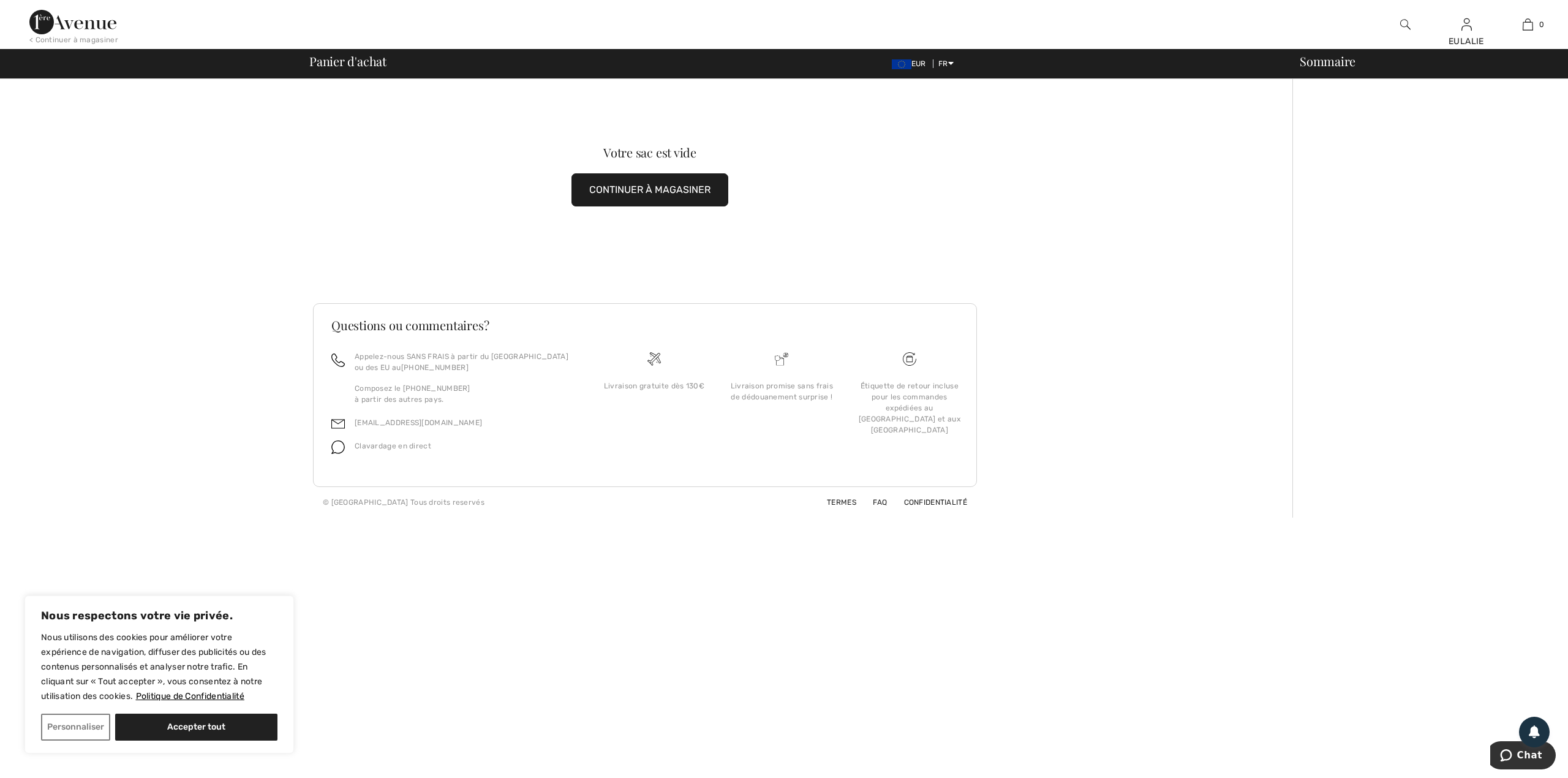
click at [669, 185] on button "CONTINUER À MAGASINER" at bounding box center [649, 189] width 157 height 33
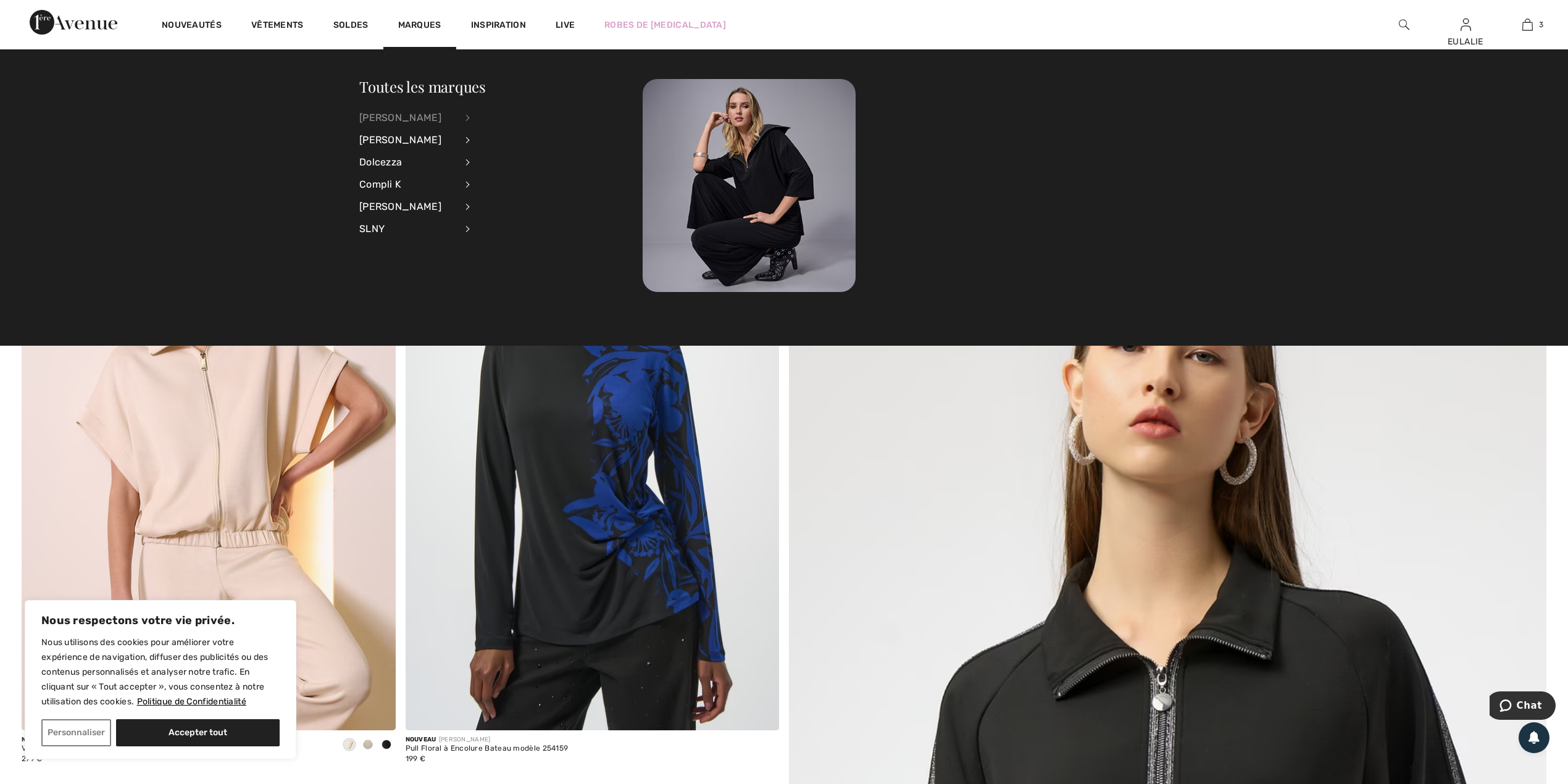
click at [400, 112] on div "[PERSON_NAME]" at bounding box center [407, 117] width 97 height 22
click at [503, 154] on link "Hauts" at bounding box center [535, 158] width 99 height 21
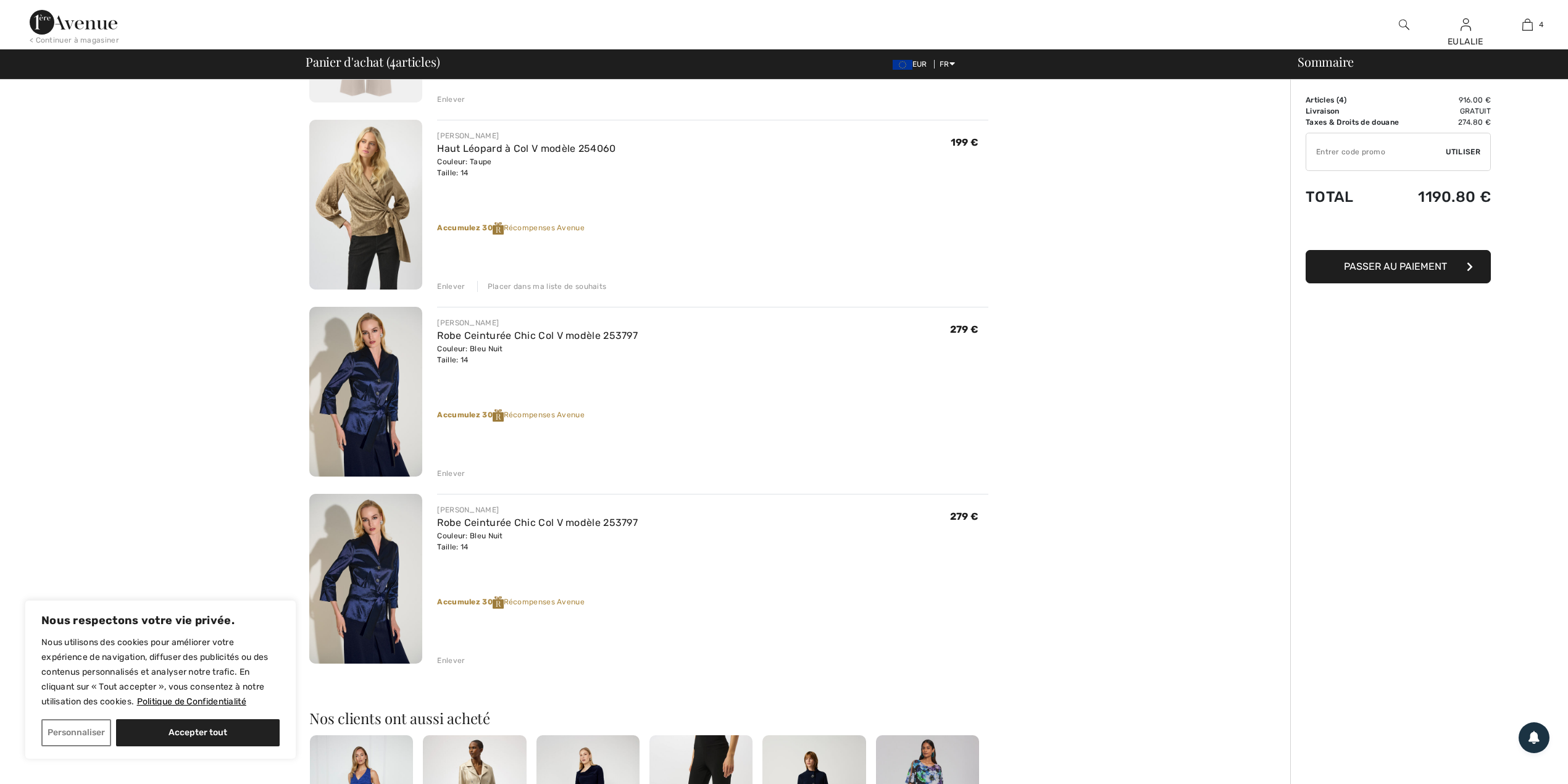
scroll to position [247, 0]
click at [453, 662] on div "Enlever" at bounding box center [451, 662] width 28 height 11
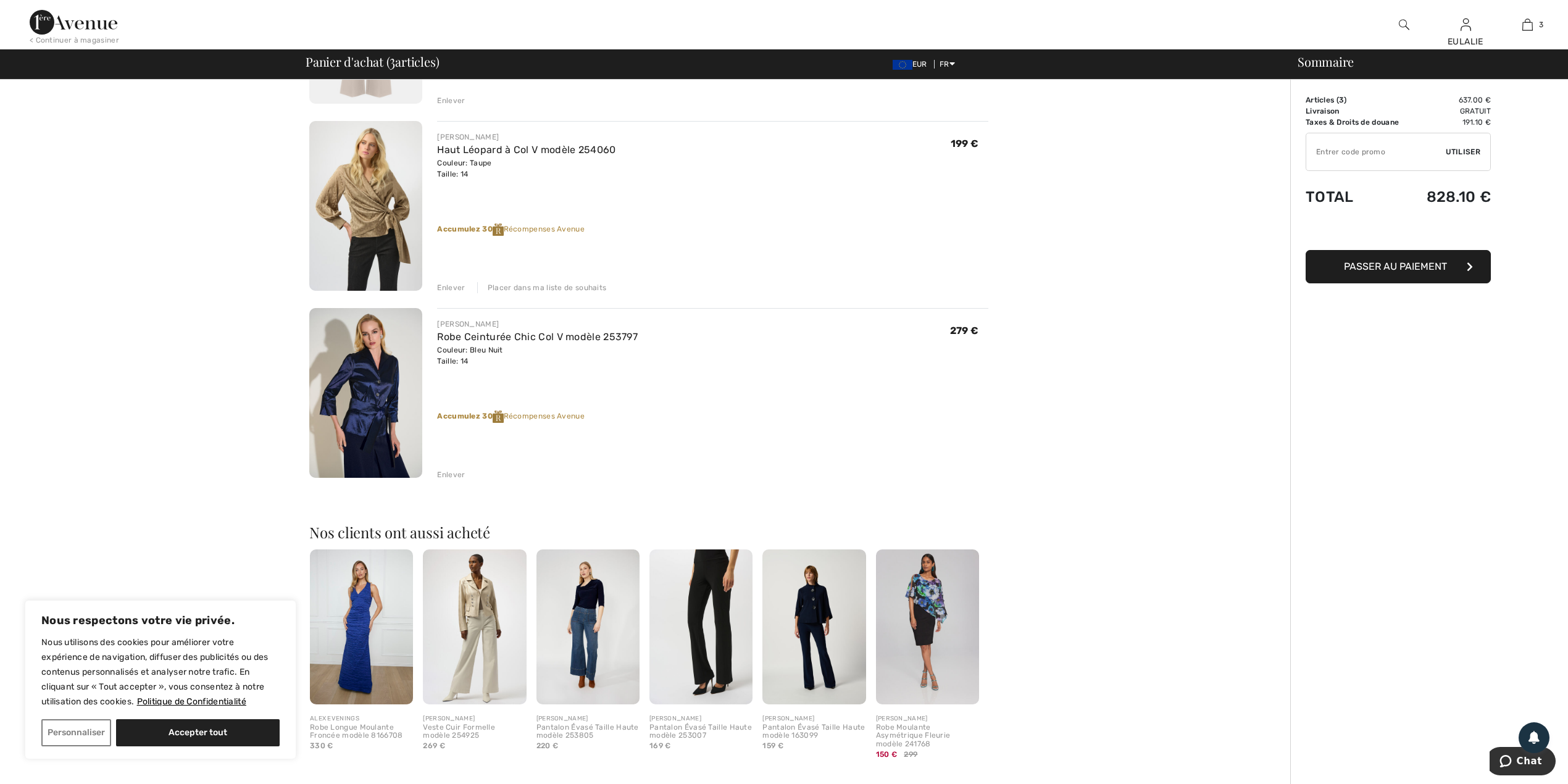
scroll to position [0, 0]
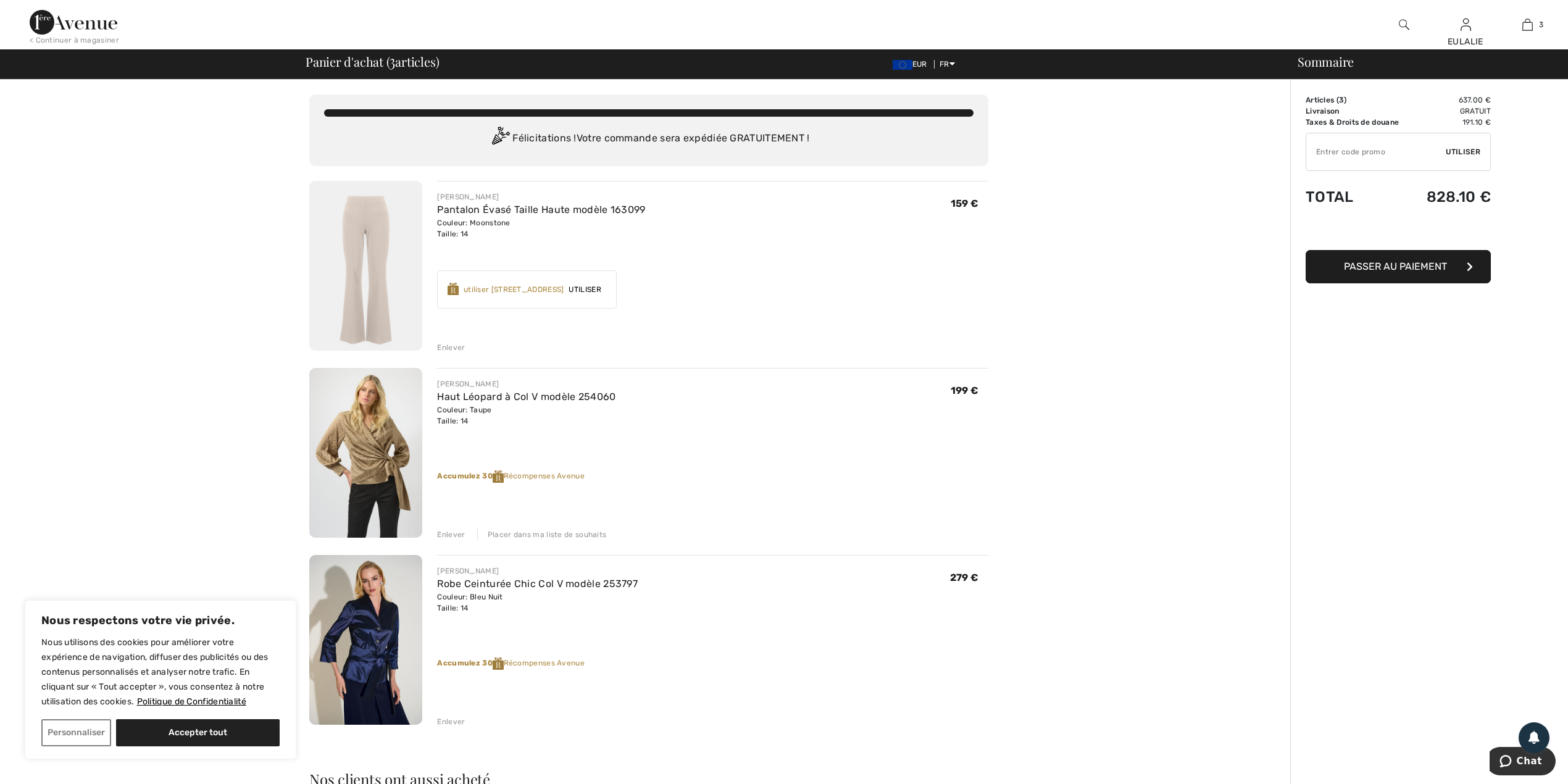
click at [45, 18] on img at bounding box center [74, 22] width 88 height 25
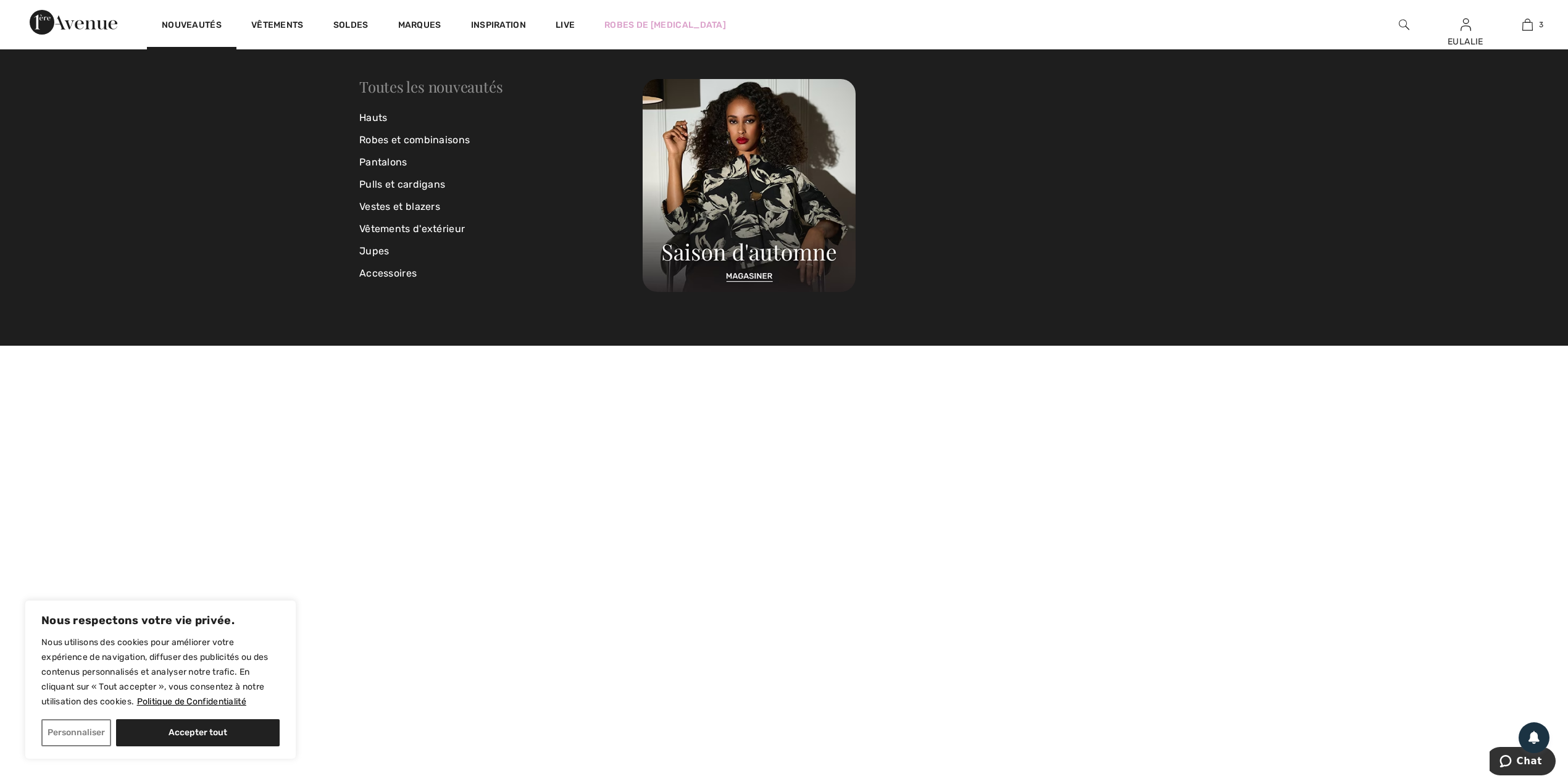
click at [404, 85] on link "Toutes les nouveautés" at bounding box center [431, 87] width 143 height 20
